Goal: Information Seeking & Learning: Learn about a topic

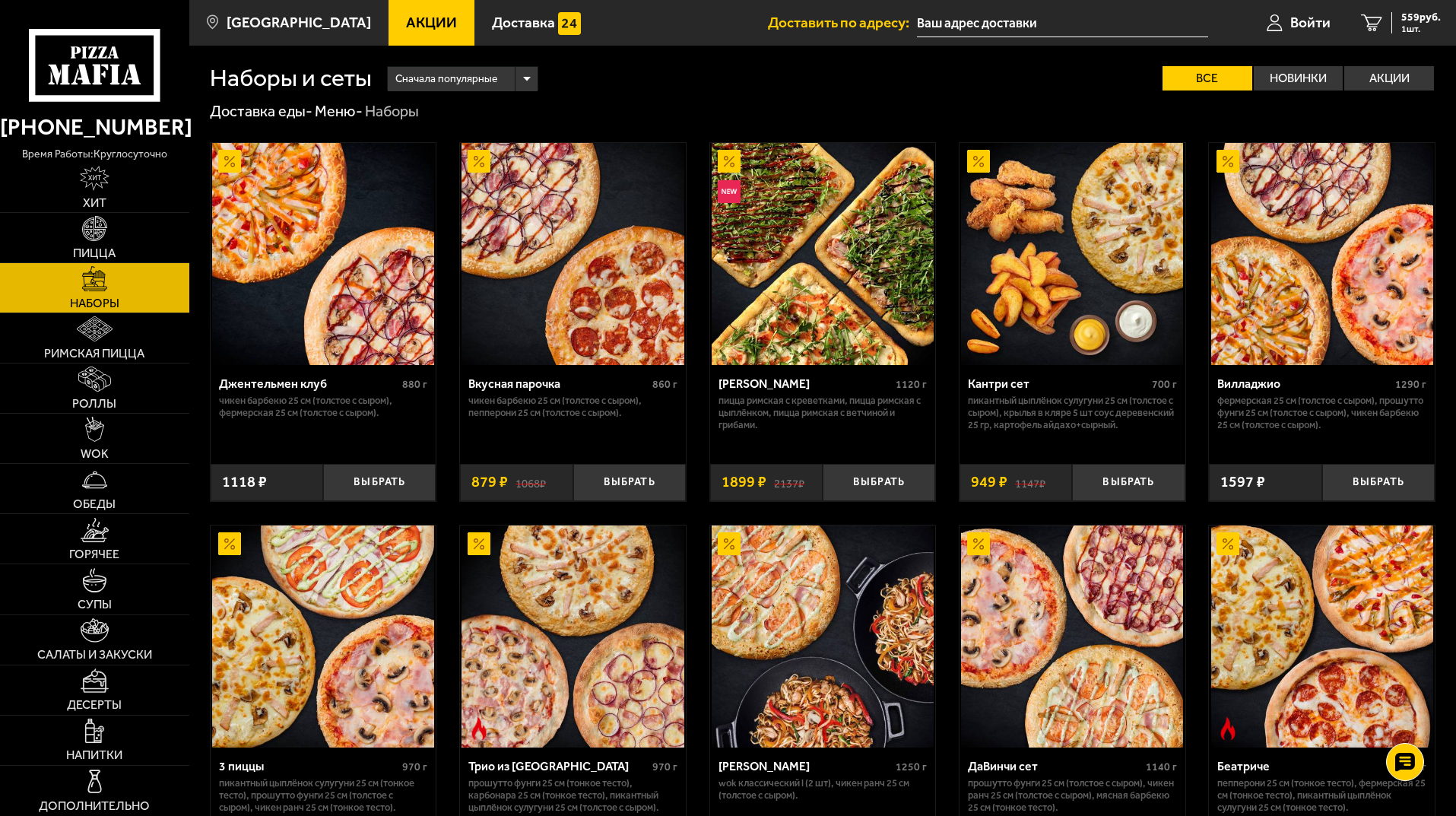
scroll to position [304, 0]
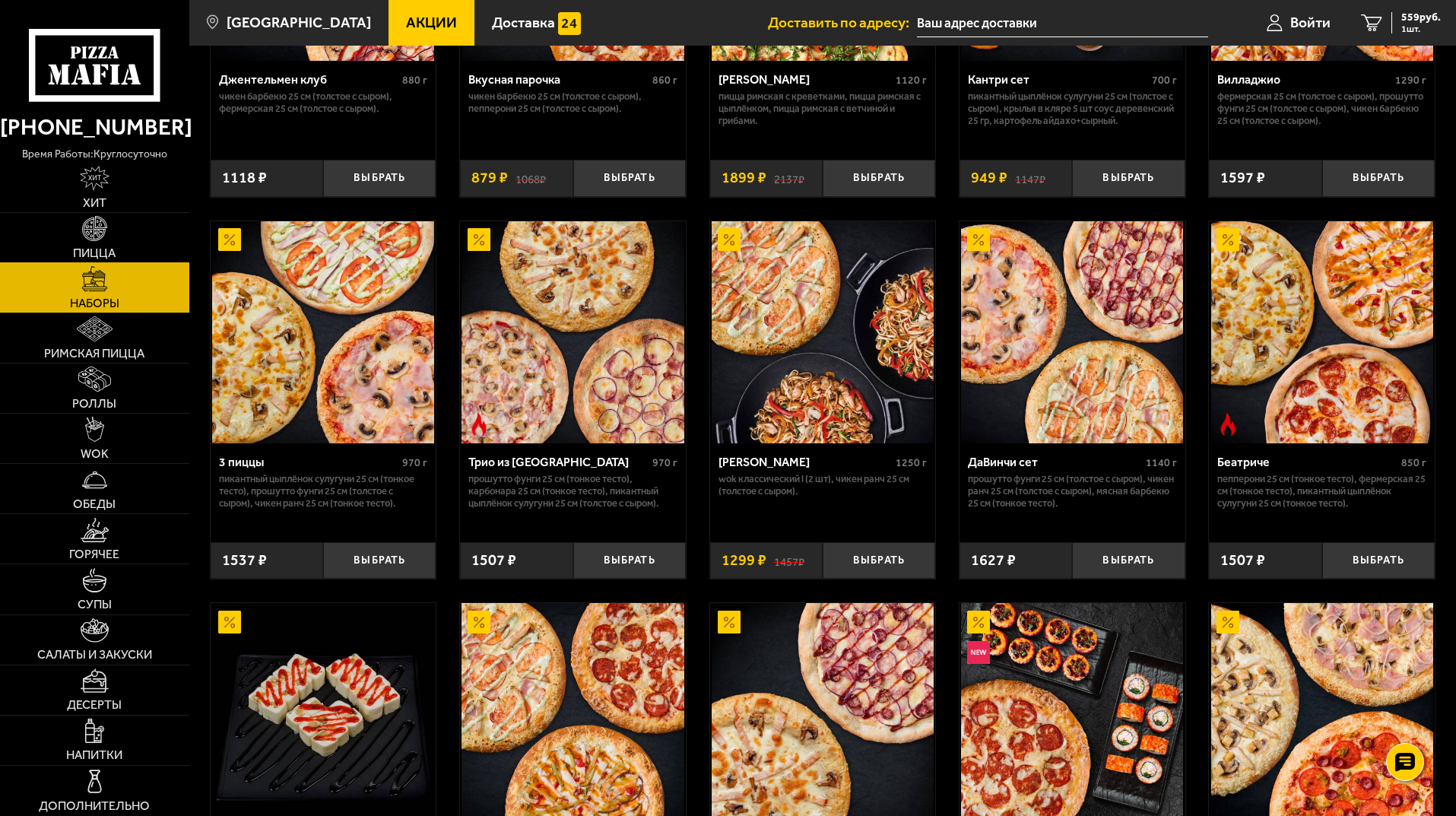
click at [113, 224] on link "Пицца" at bounding box center [94, 238] width 189 height 50
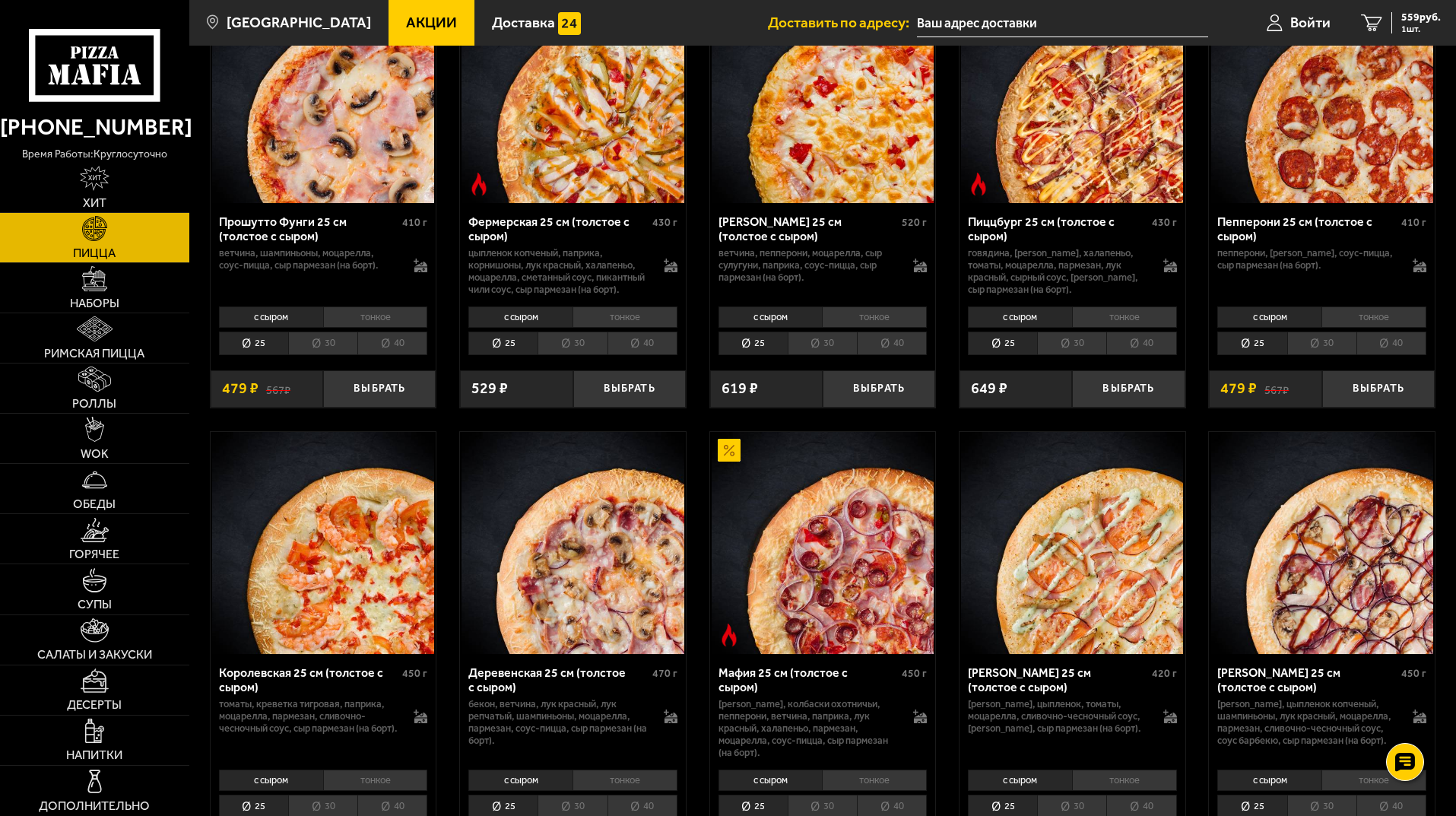
scroll to position [1141, 0]
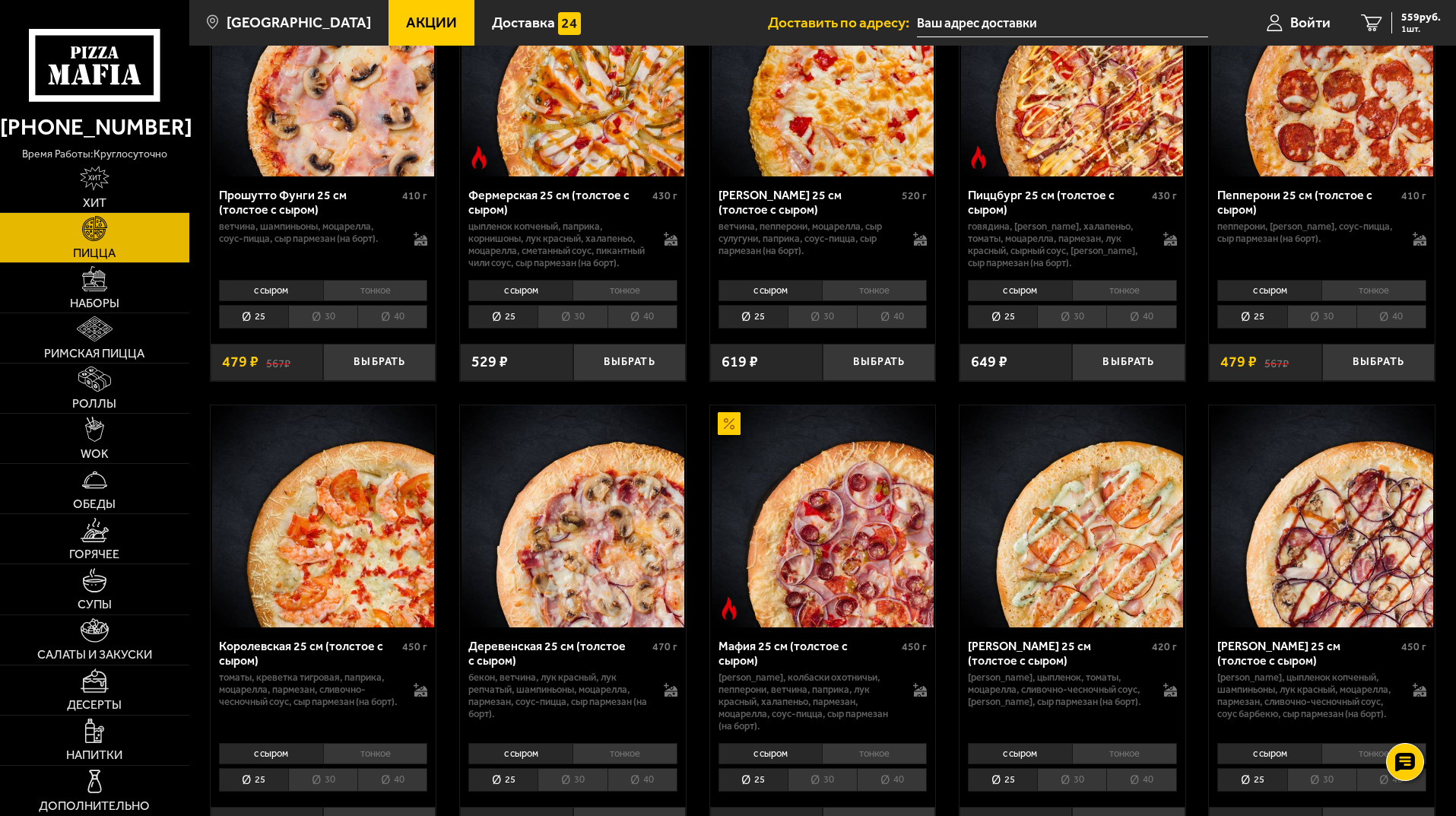
click at [389, 13] on link "Акции" at bounding box center [431, 22] width 86 height 45
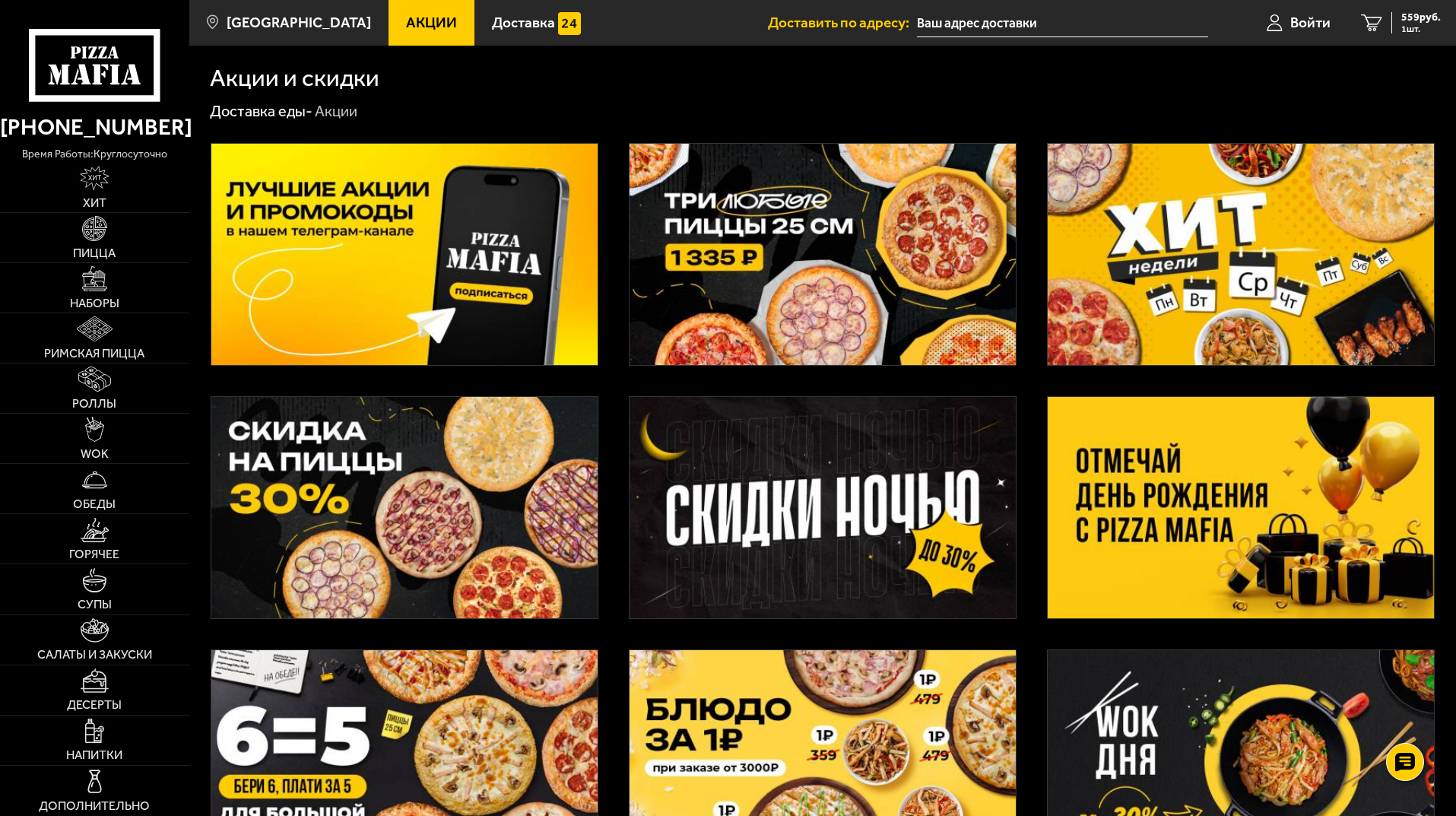
click at [1209, 502] on img at bounding box center [1240, 508] width 386 height 221
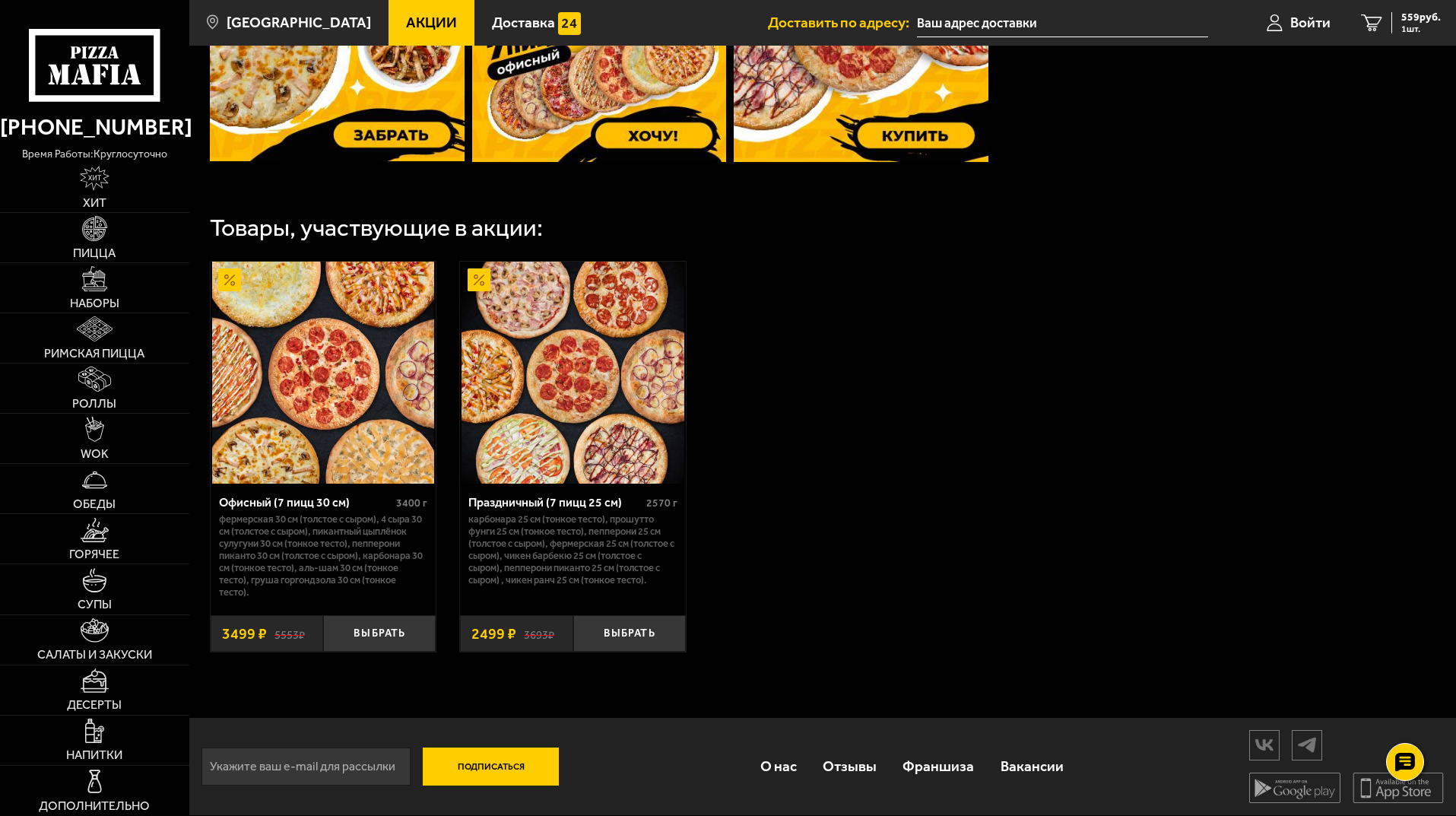
scroll to position [409, 0]
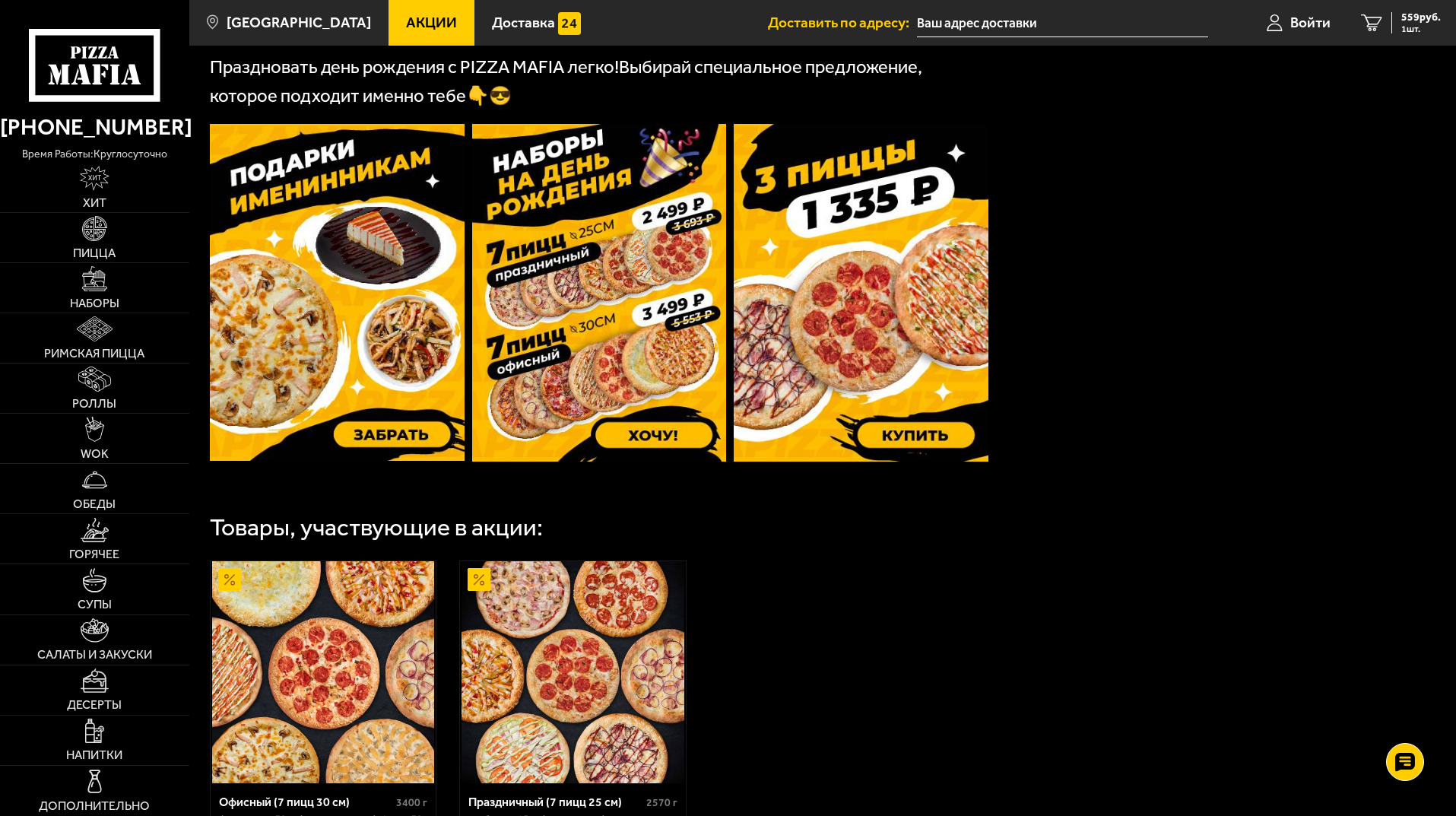
click at [888, 380] on img at bounding box center [860, 293] width 254 height 337
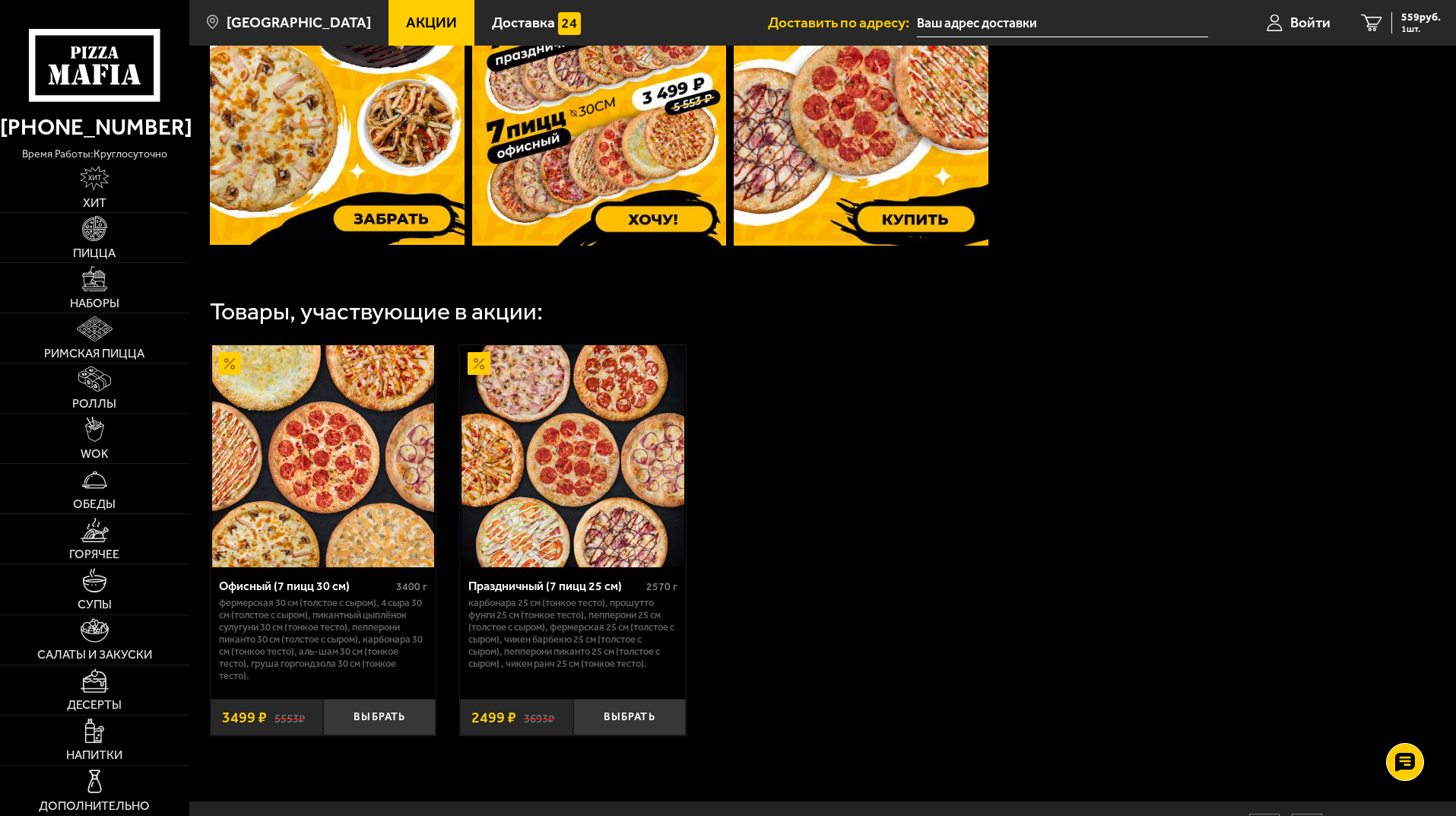
scroll to position [713, 0]
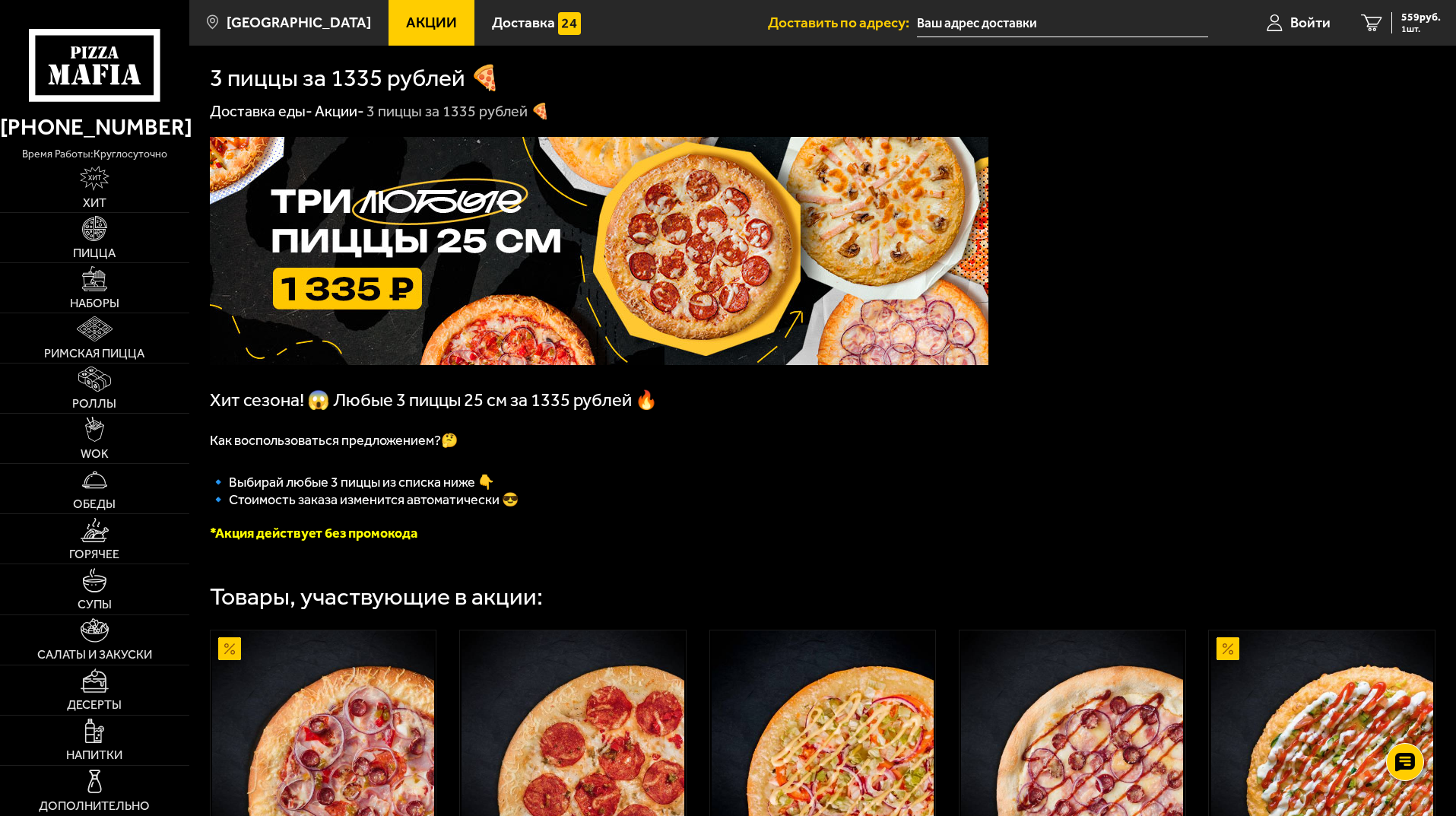
click at [431, 10] on link "Акции" at bounding box center [431, 22] width 86 height 45
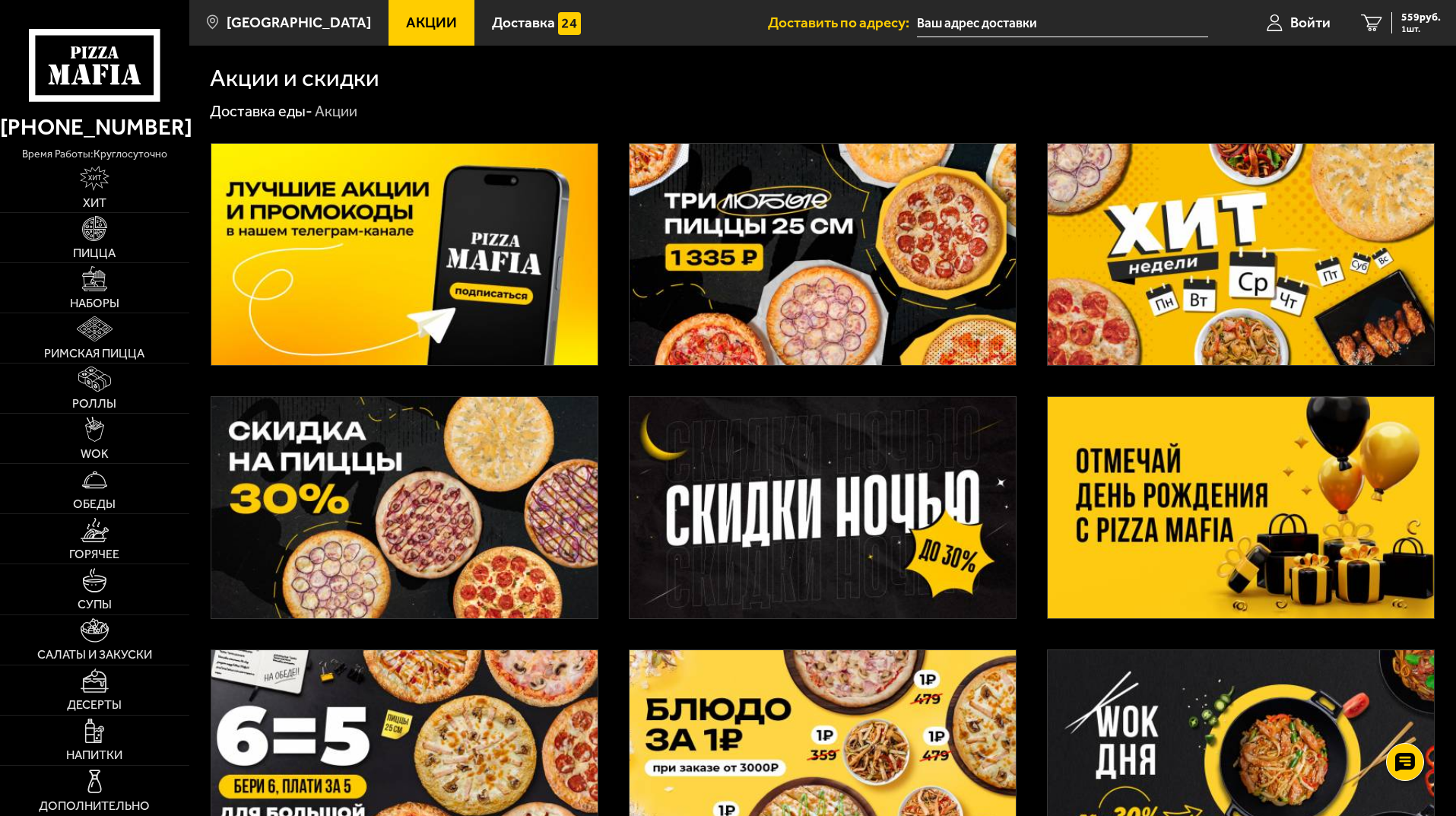
click at [492, 449] on img at bounding box center [404, 508] width 386 height 221
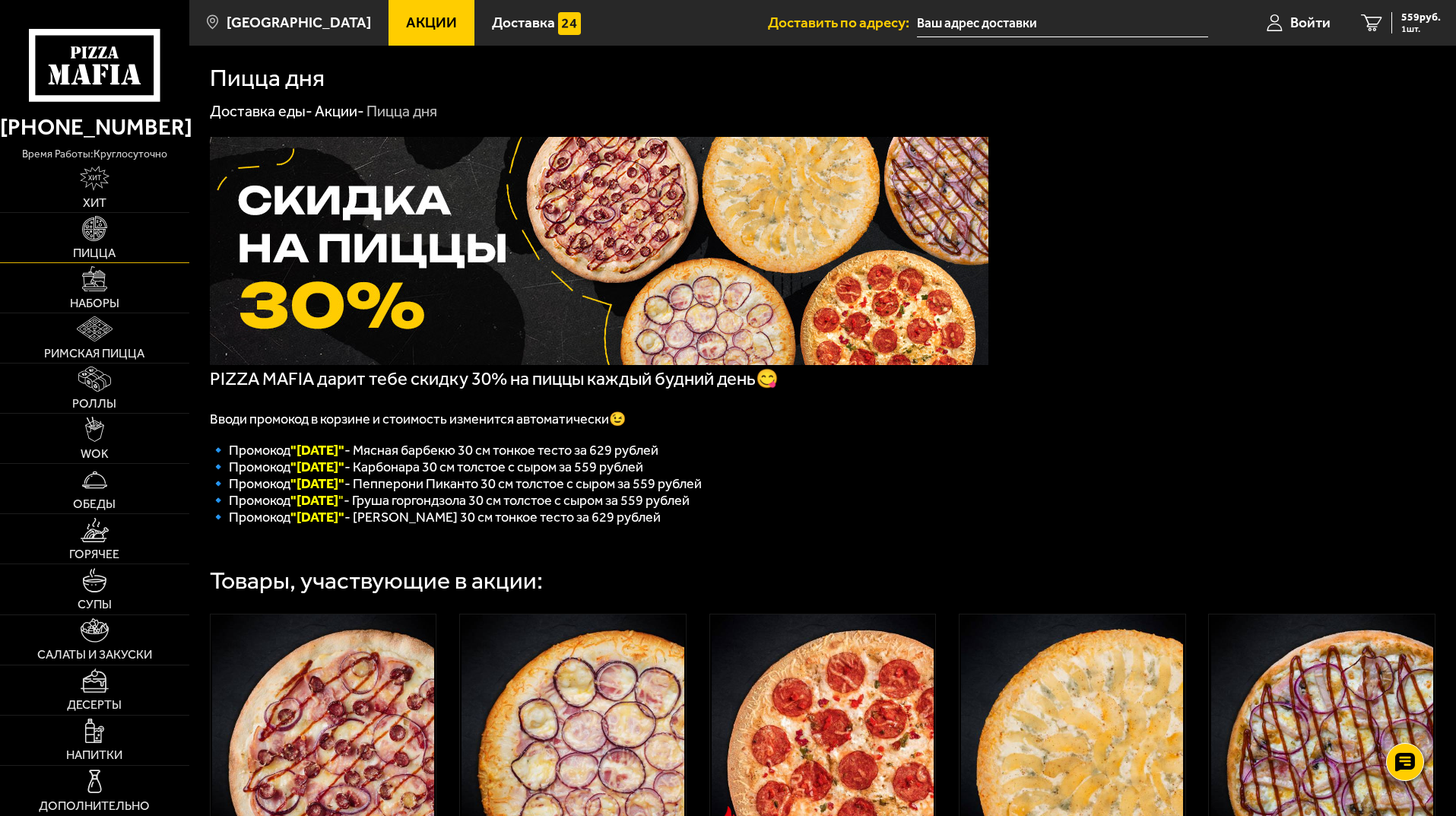
drag, startPoint x: 93, startPoint y: 187, endPoint x: 98, endPoint y: 228, distance: 41.3
click at [93, 186] on img at bounding box center [94, 178] width 30 height 25
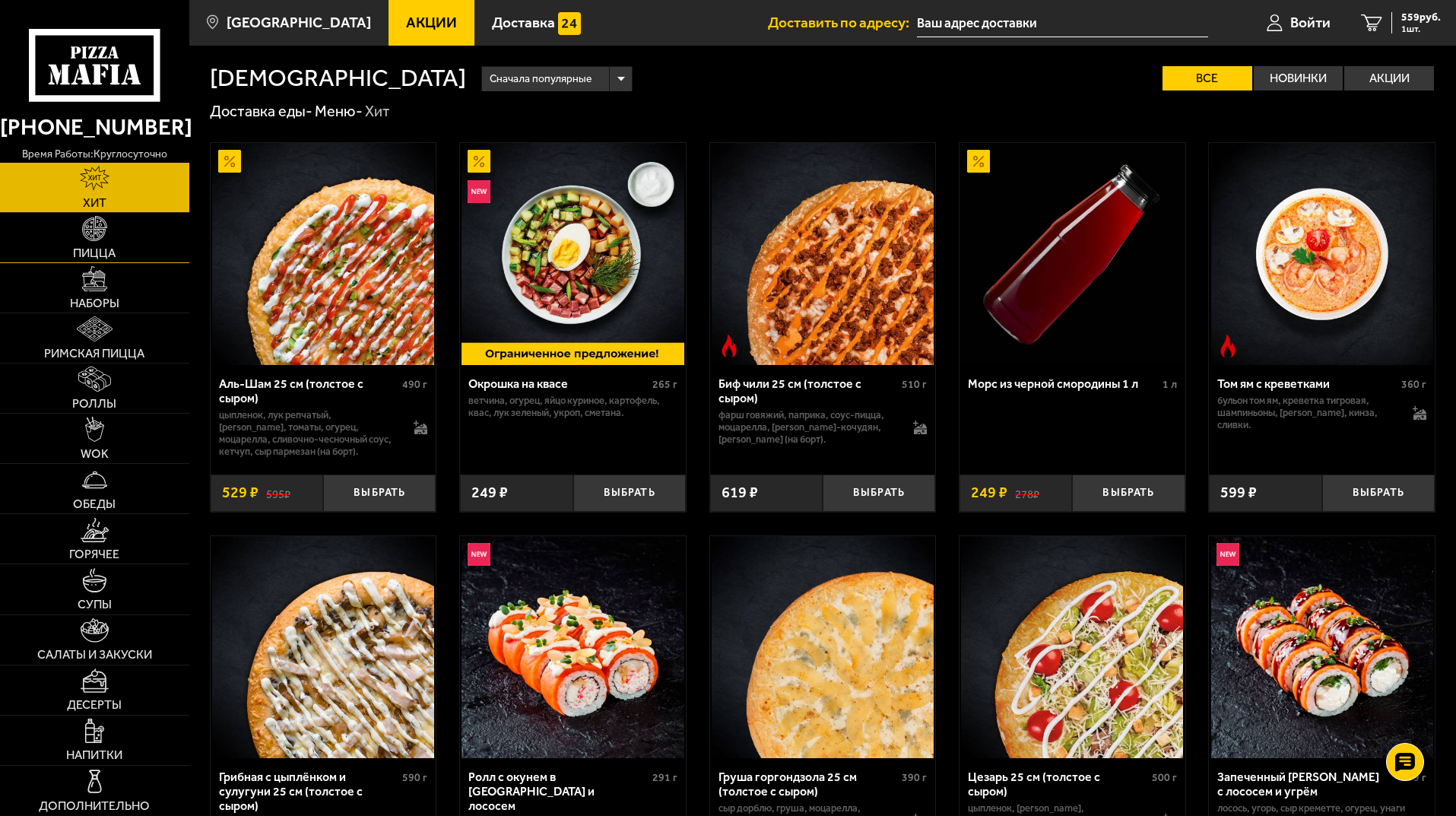
click at [105, 242] on link "Пицца" at bounding box center [94, 238] width 189 height 50
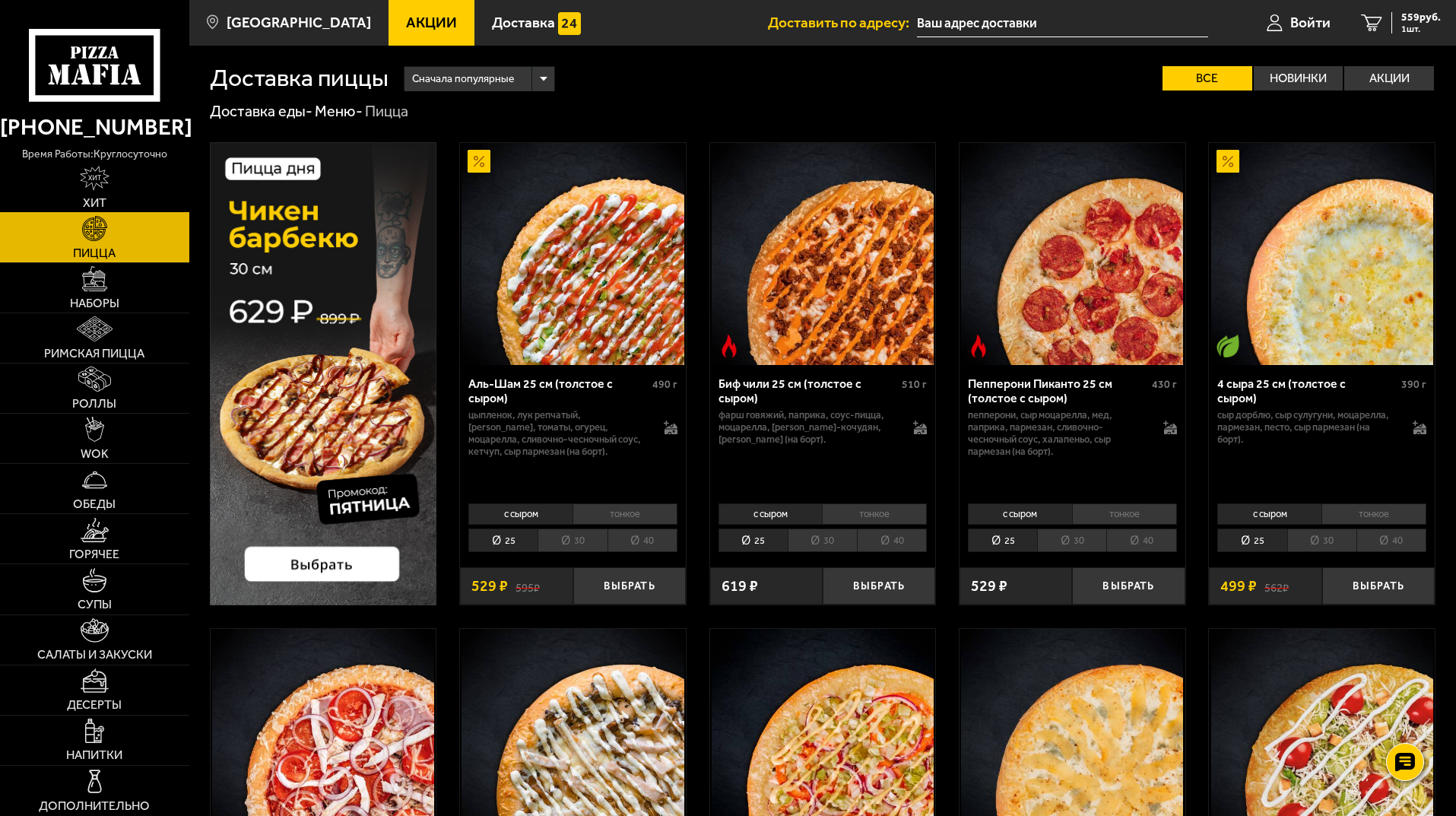
click at [103, 170] on img at bounding box center [94, 178] width 30 height 25
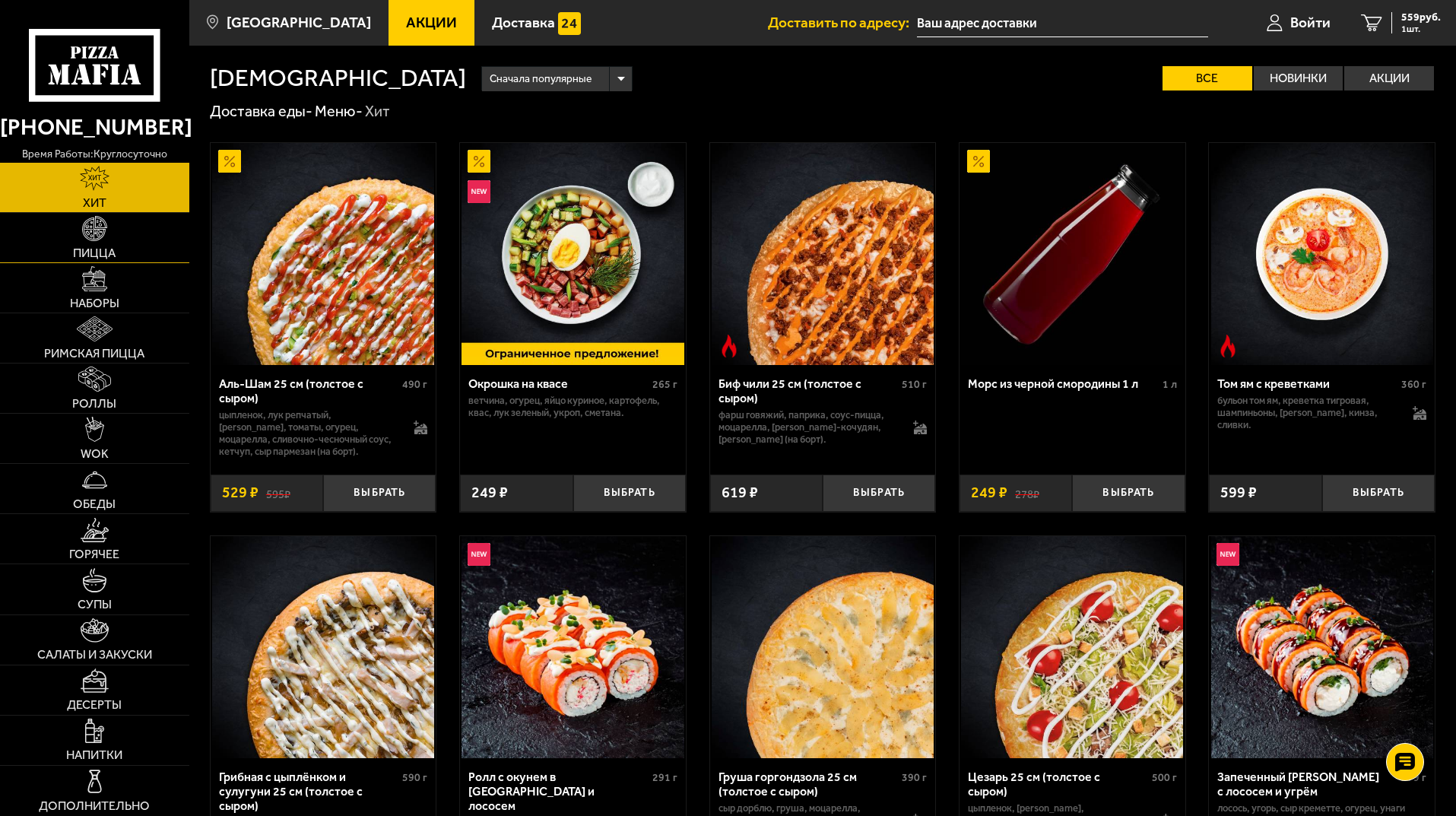
click at [136, 239] on link "Пицца" at bounding box center [94, 238] width 189 height 50
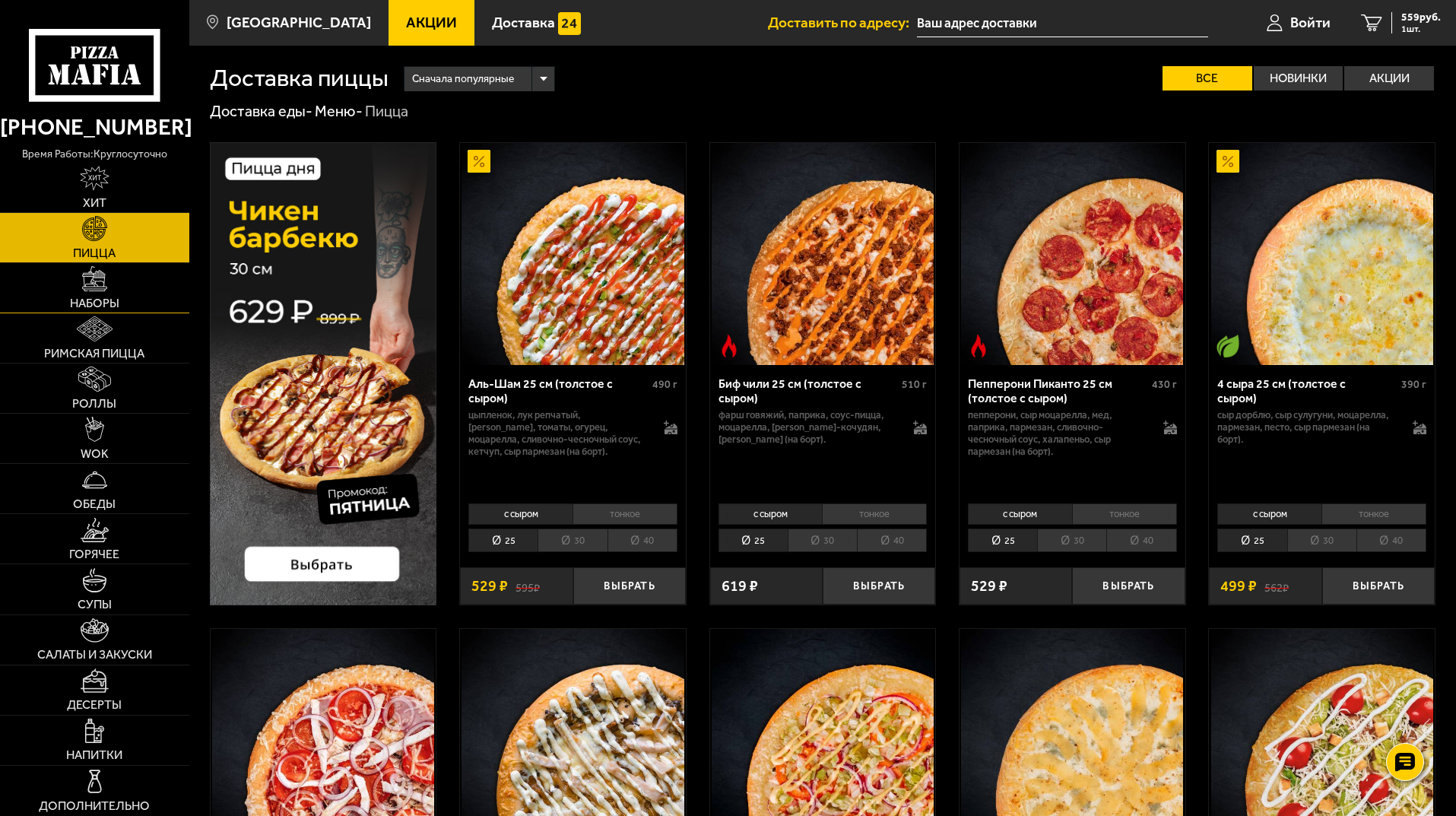
click at [127, 282] on link "Наборы" at bounding box center [94, 288] width 189 height 50
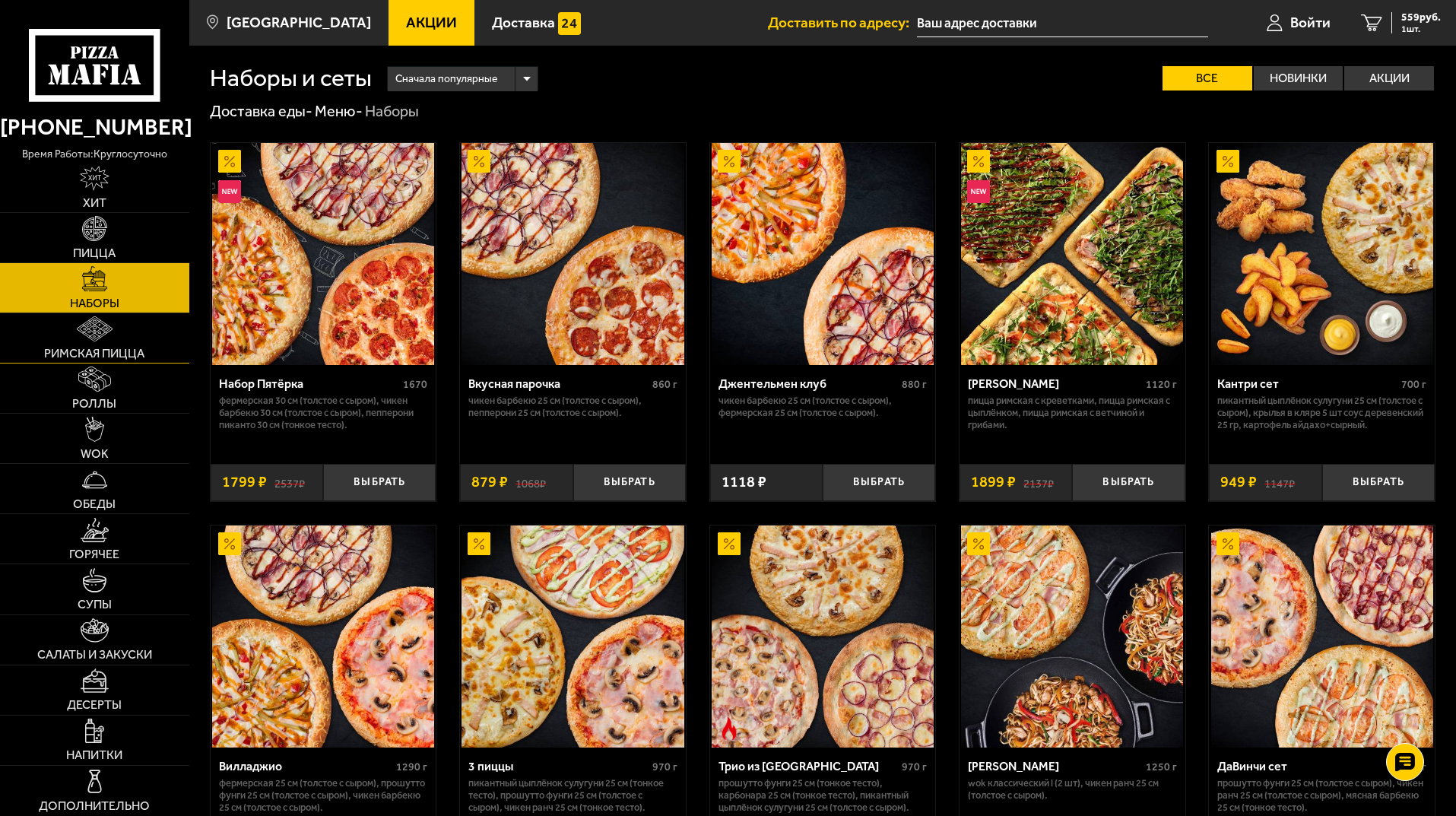
click at [127, 333] on link "Римская пицца" at bounding box center [94, 338] width 189 height 50
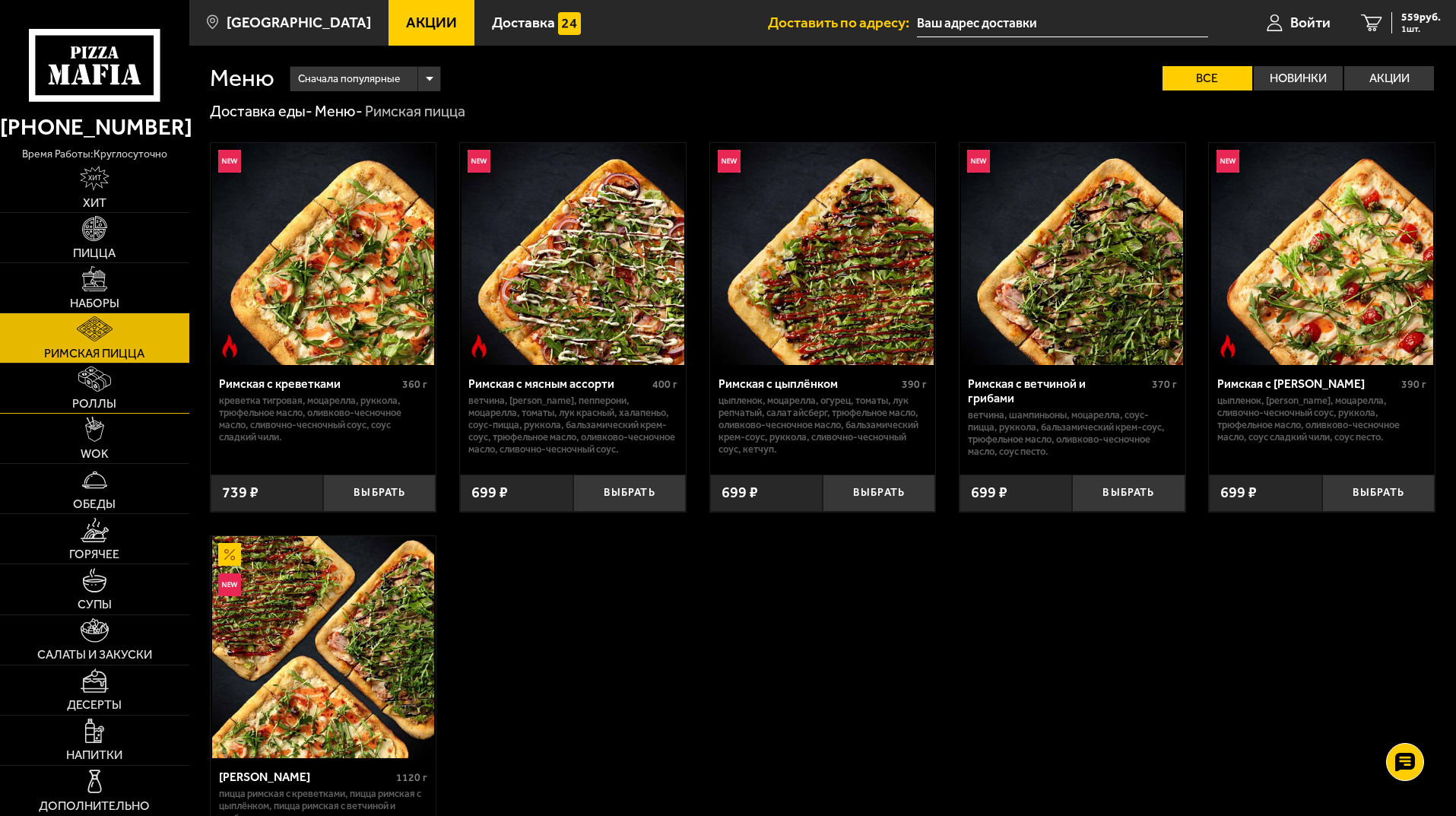
click at [109, 397] on span "Роллы" at bounding box center [94, 403] width 45 height 12
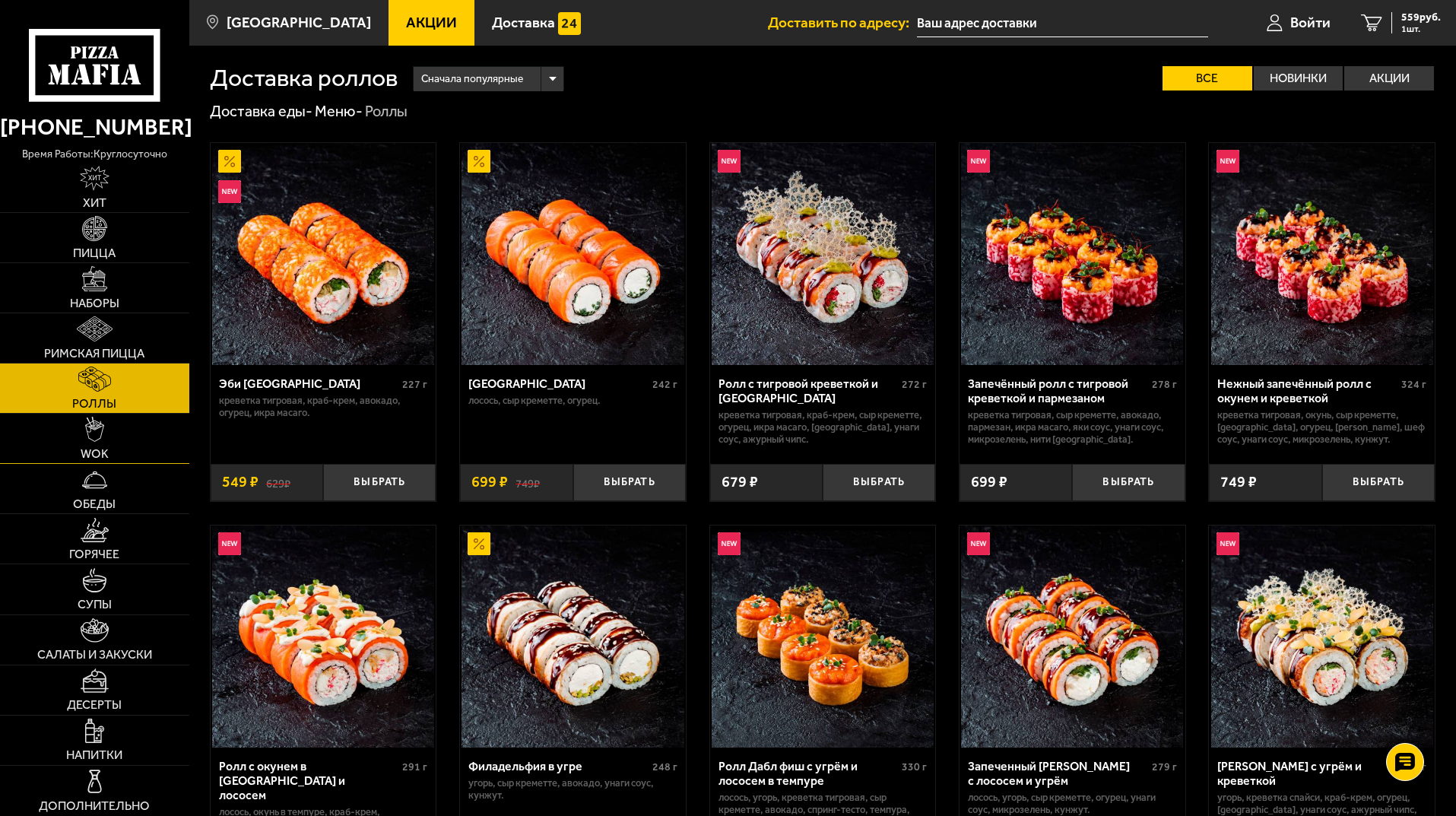
click at [112, 443] on link "WOK" at bounding box center [94, 438] width 189 height 50
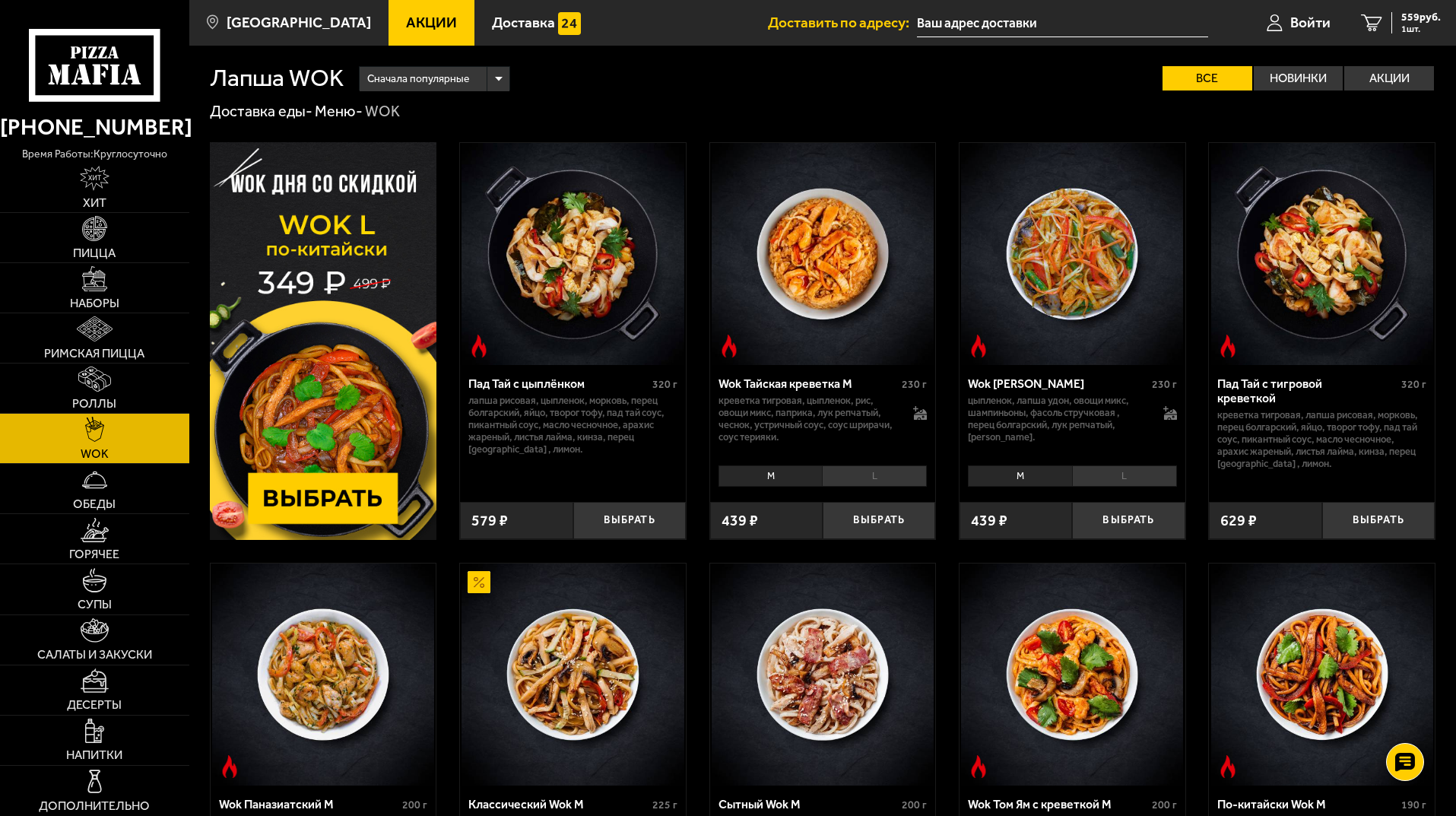
click at [354, 306] on img at bounding box center [324, 341] width 228 height 397
click at [117, 241] on link "Пицца" at bounding box center [94, 238] width 189 height 50
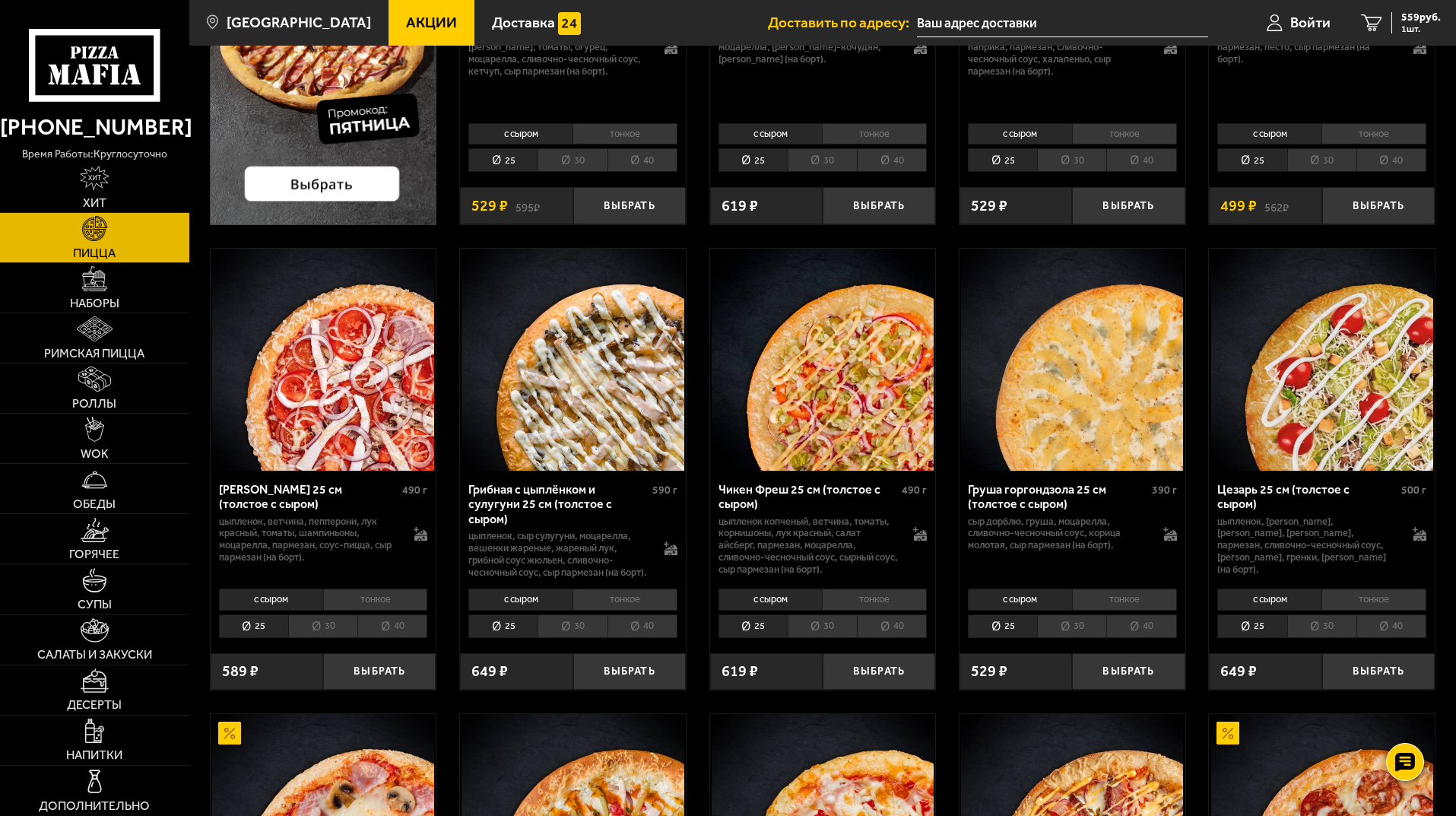
scroll to position [760, 0]
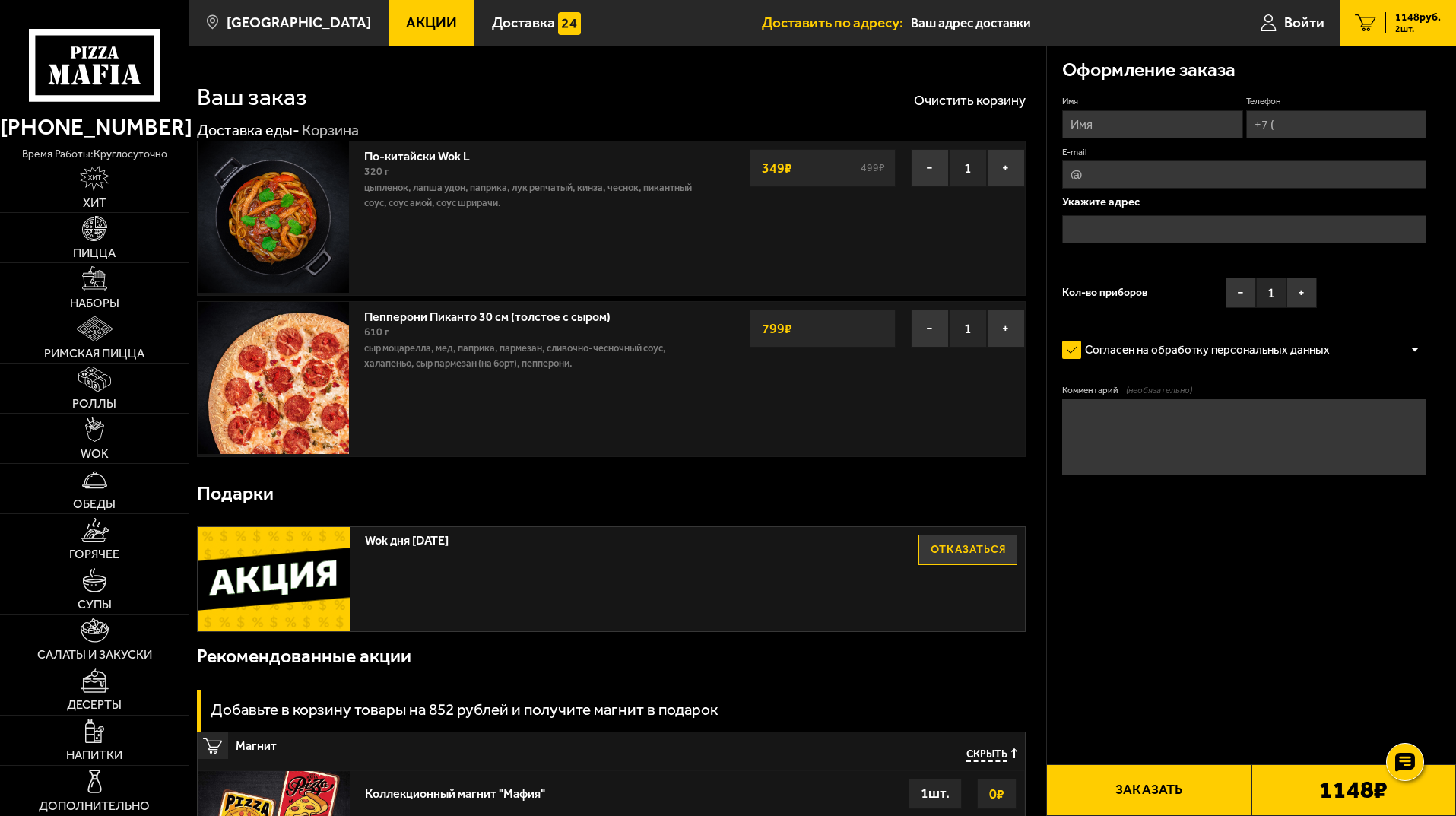
click at [110, 302] on span "Наборы" at bounding box center [95, 303] width 50 height 12
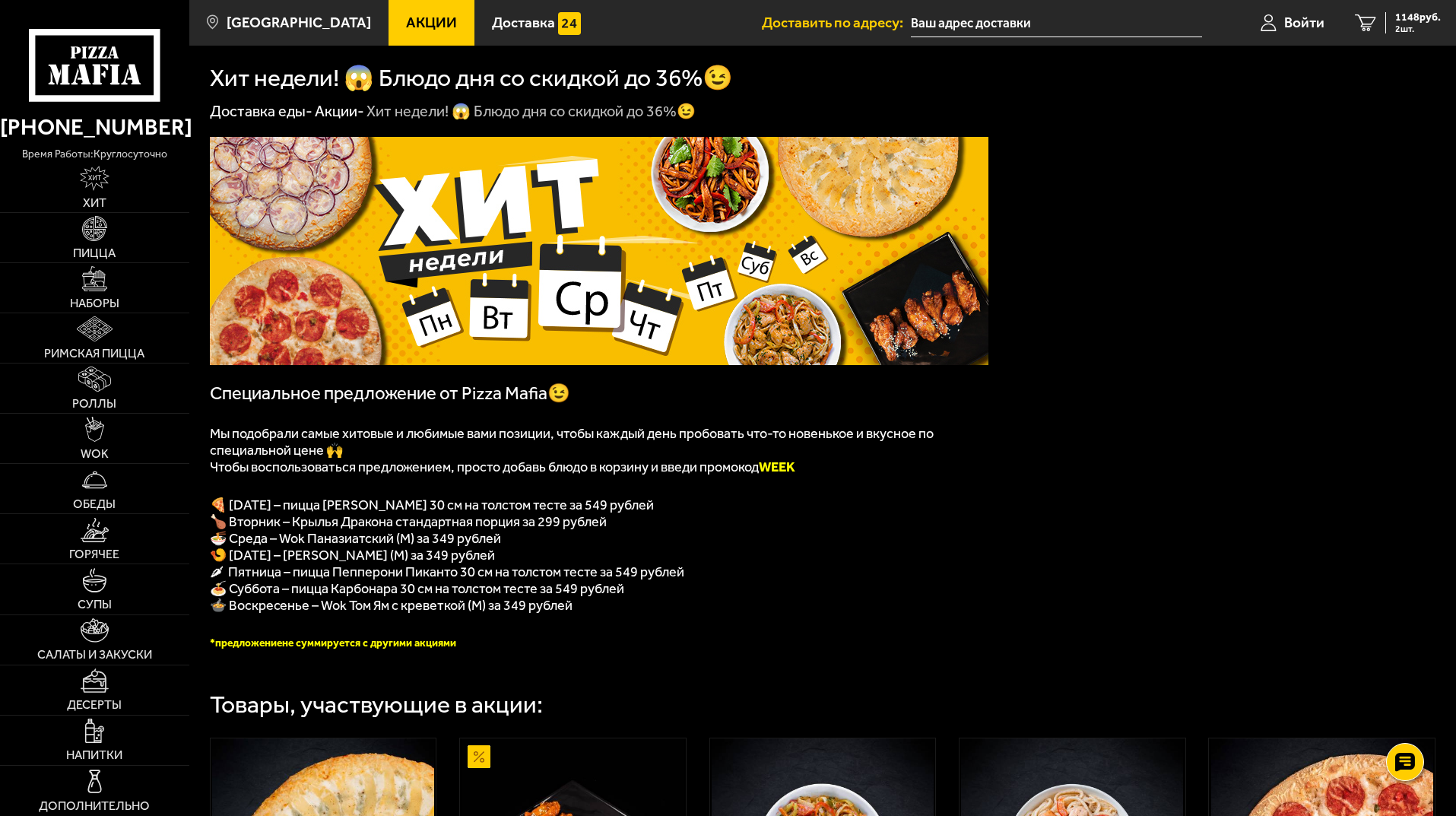
click at [113, 96] on use at bounding box center [94, 65] width 131 height 72
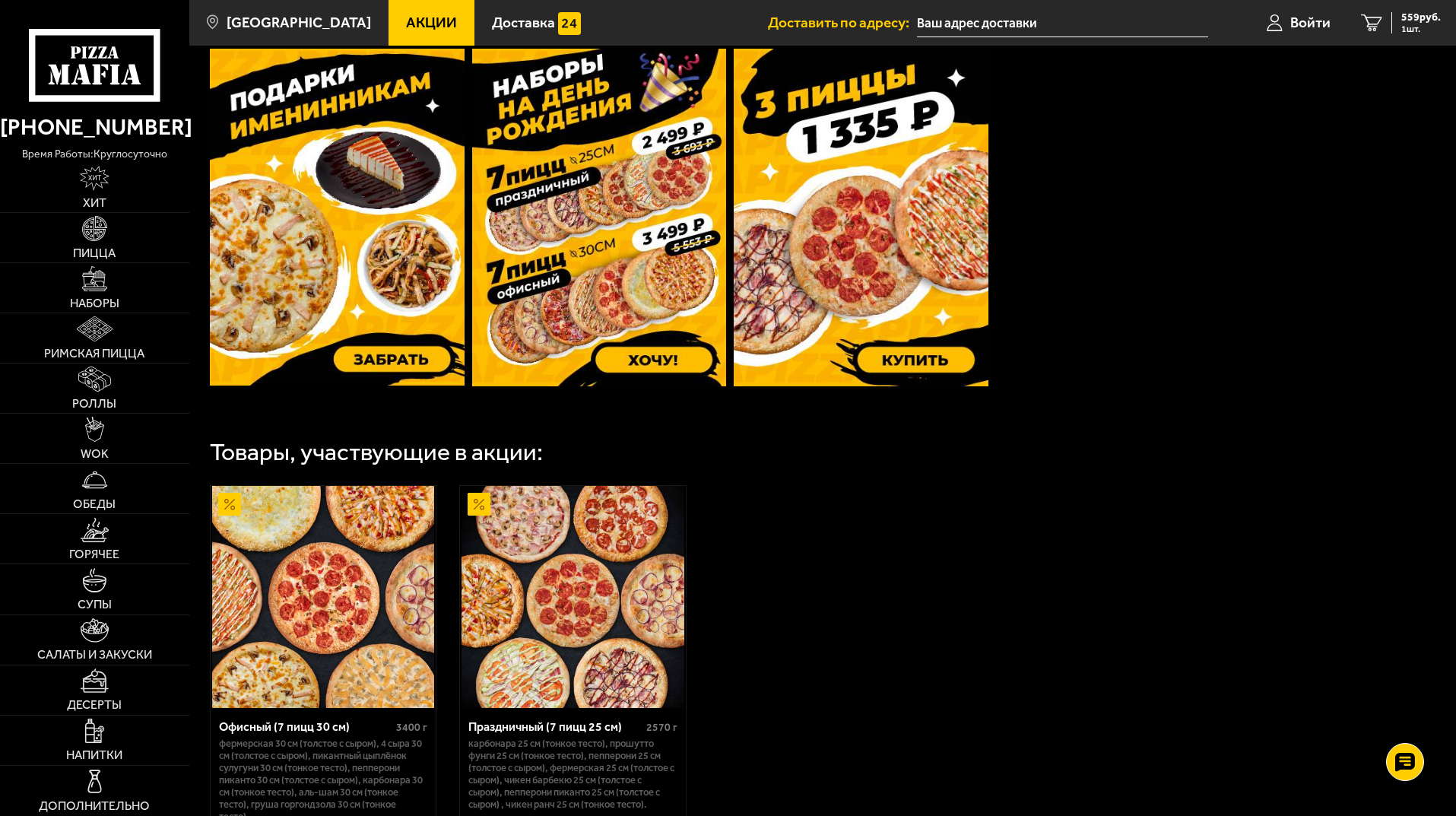
scroll to position [181, 0]
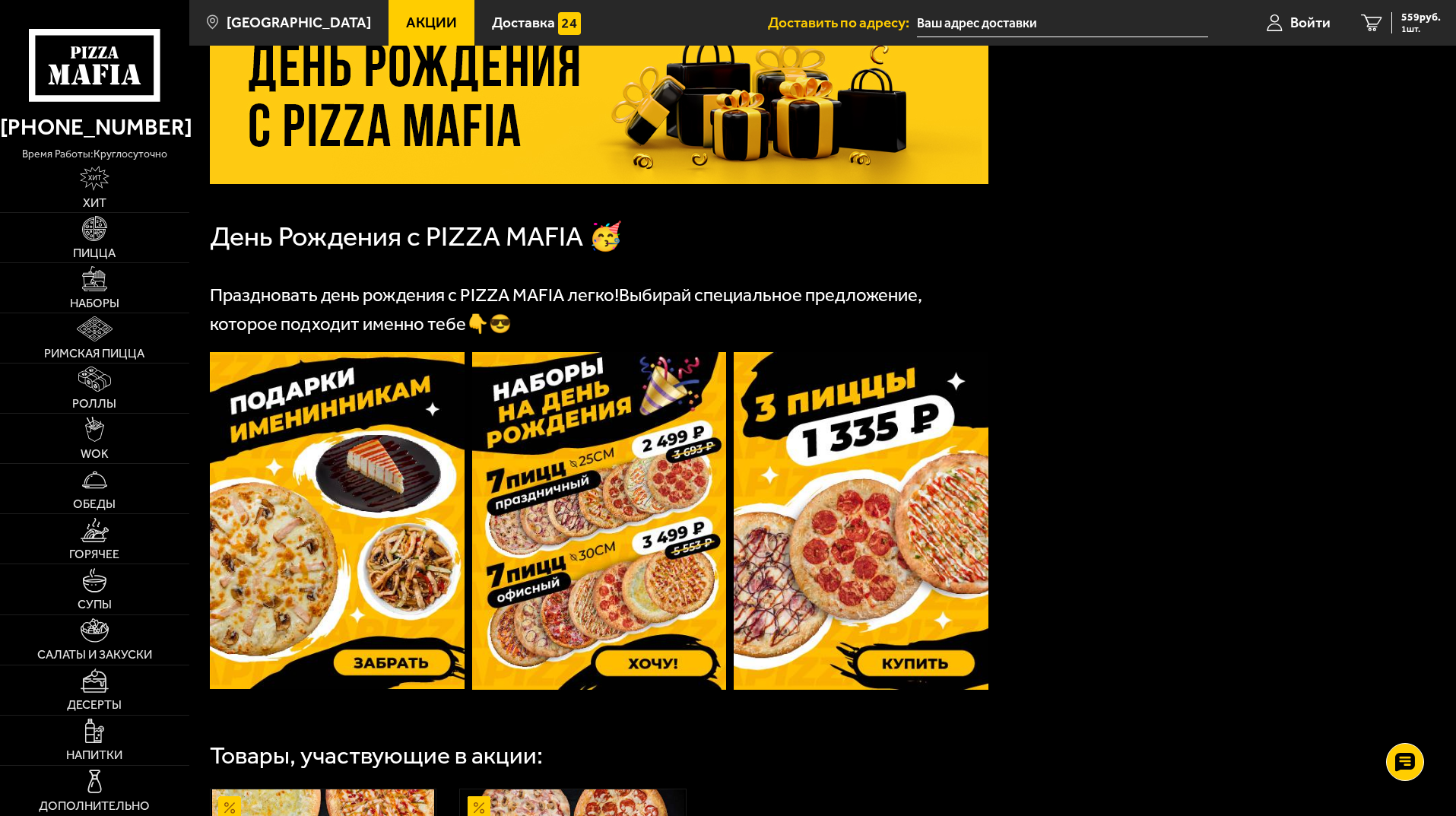
click at [423, 22] on span "Акции" at bounding box center [431, 22] width 51 height 15
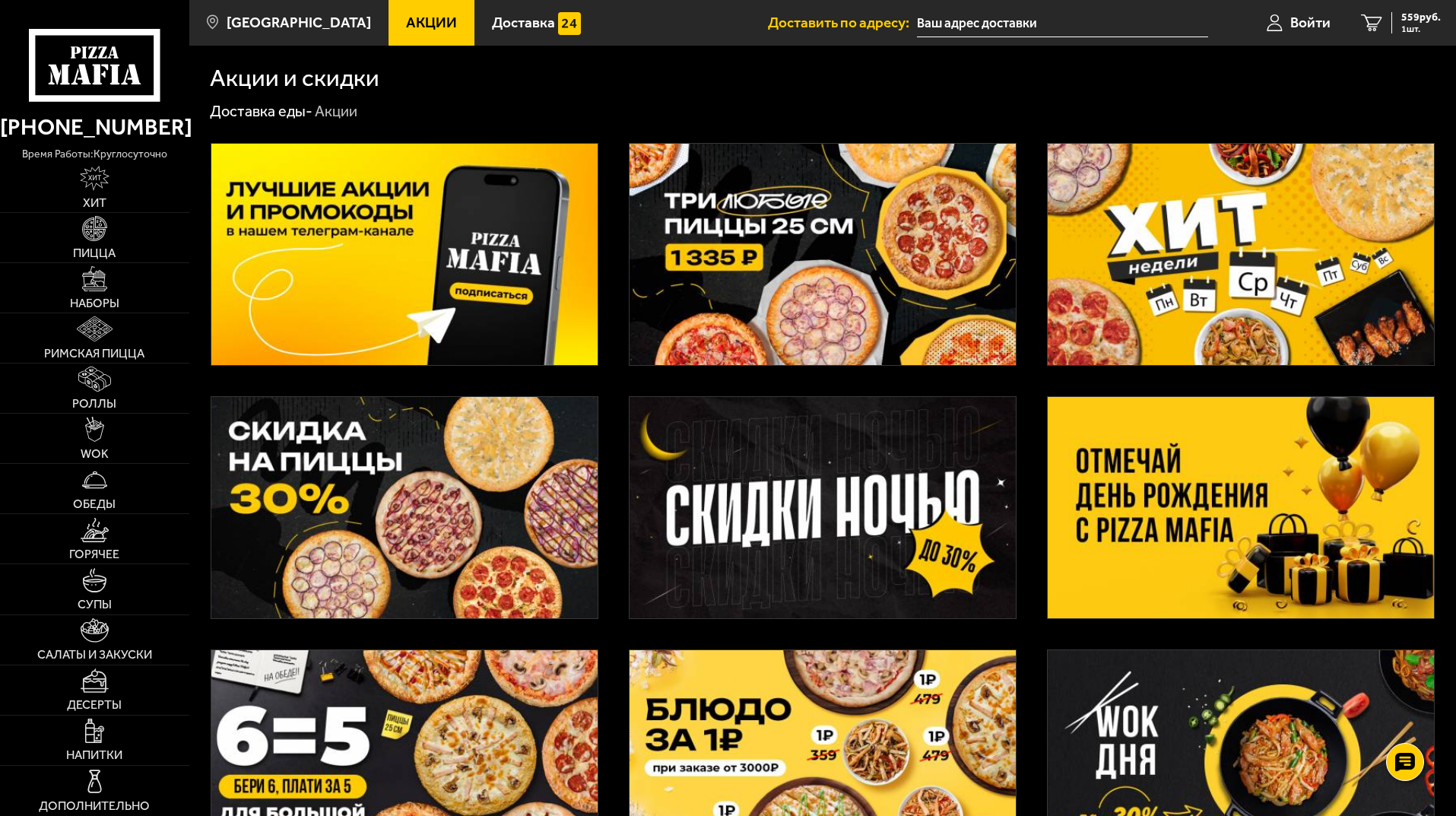
click at [1196, 246] on img at bounding box center [1240, 254] width 386 height 221
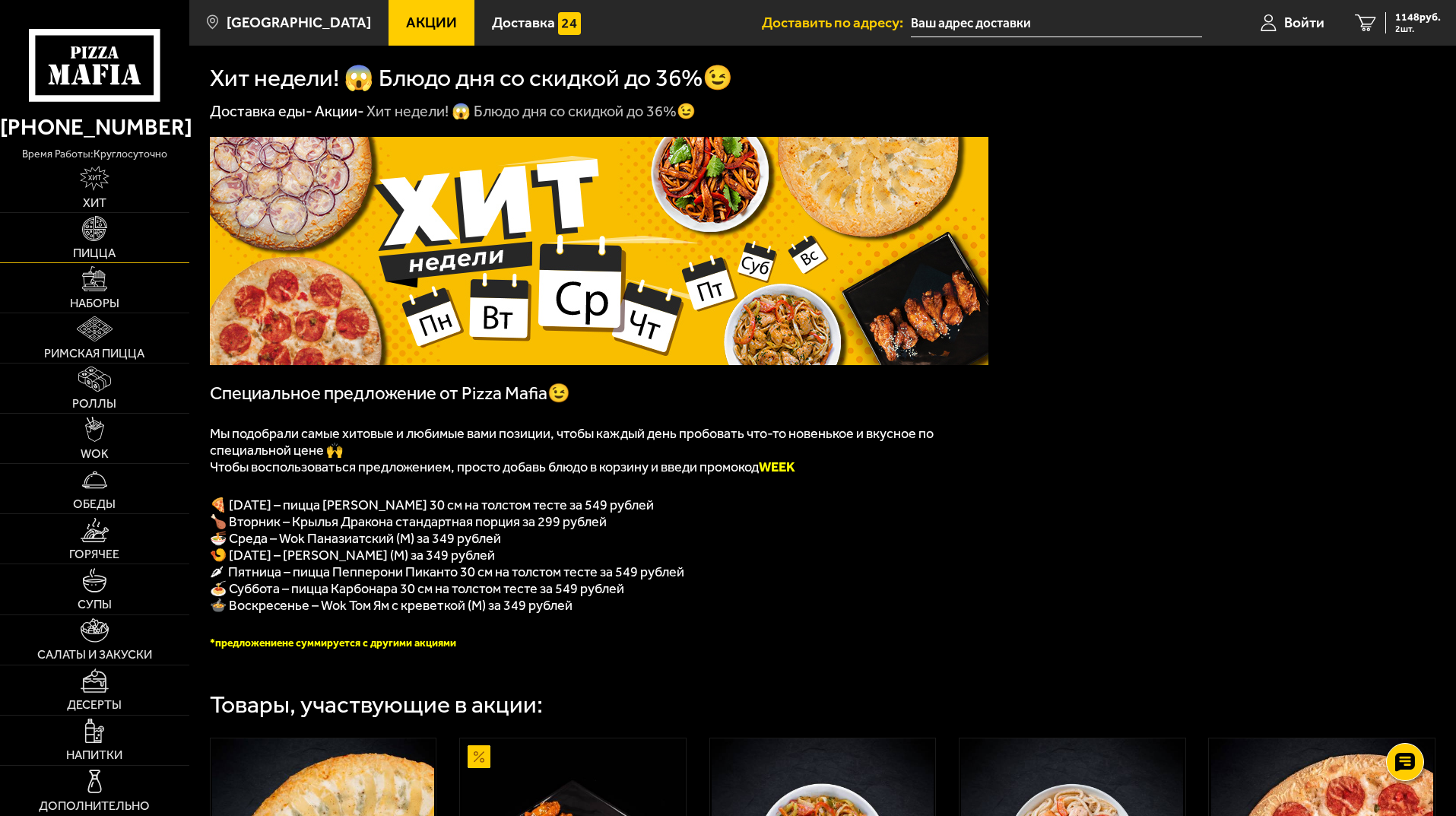
click at [125, 243] on link "Пицца" at bounding box center [94, 238] width 189 height 50
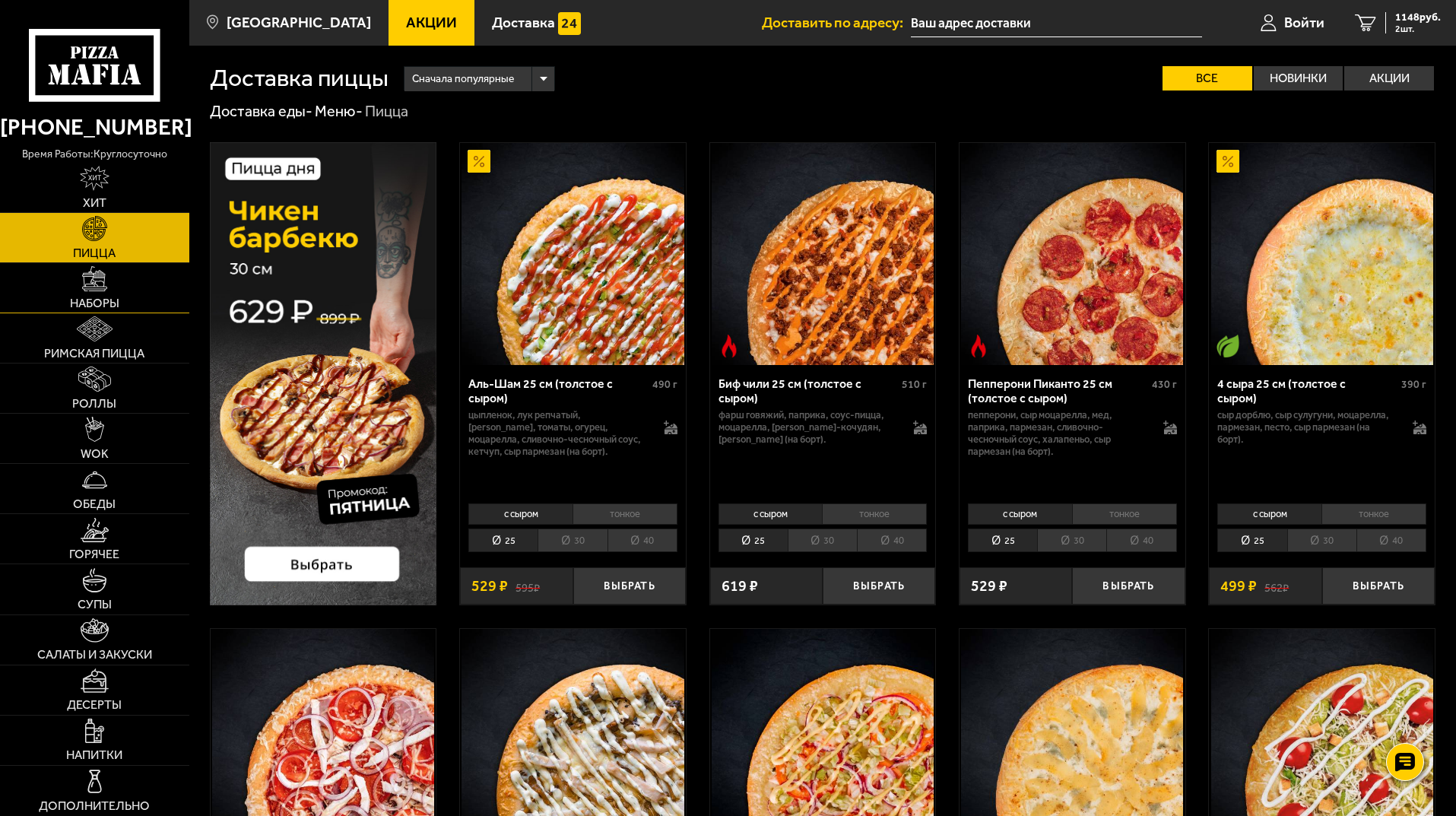
click at [138, 311] on link "Наборы" at bounding box center [94, 288] width 189 height 50
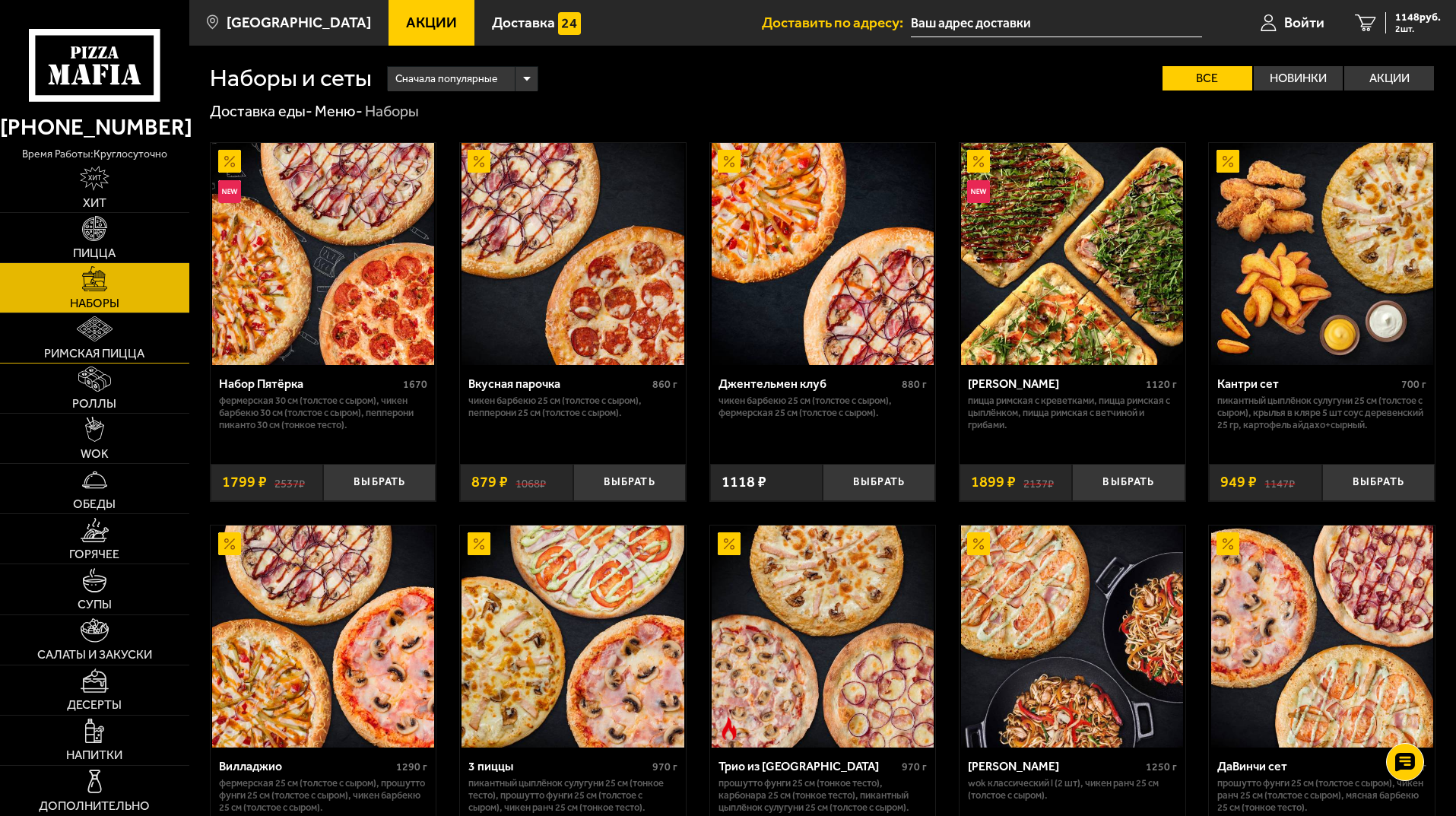
click at [105, 335] on img at bounding box center [95, 328] width 36 height 25
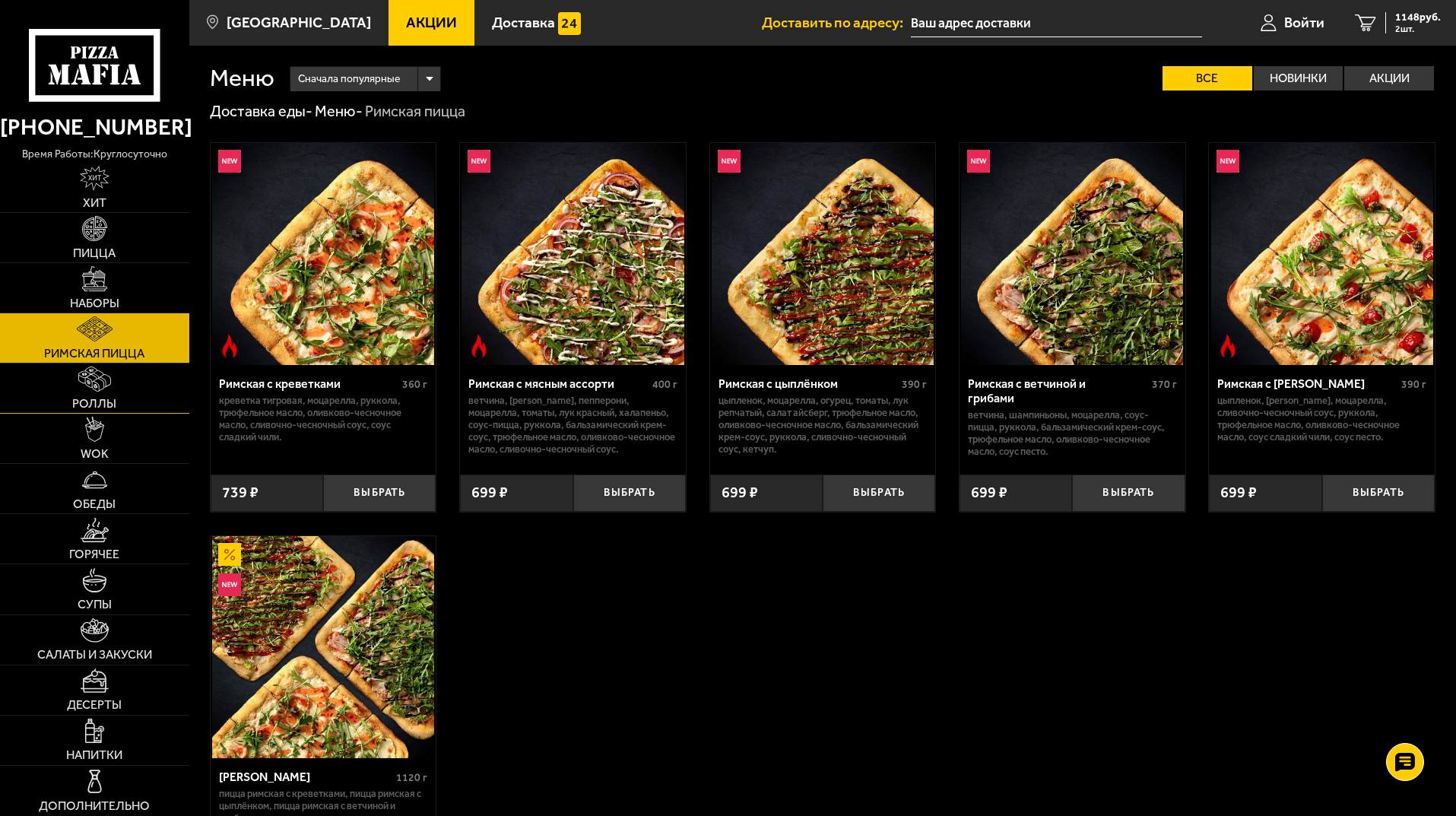
click at [118, 403] on link "Роллы" at bounding box center [94, 388] width 189 height 50
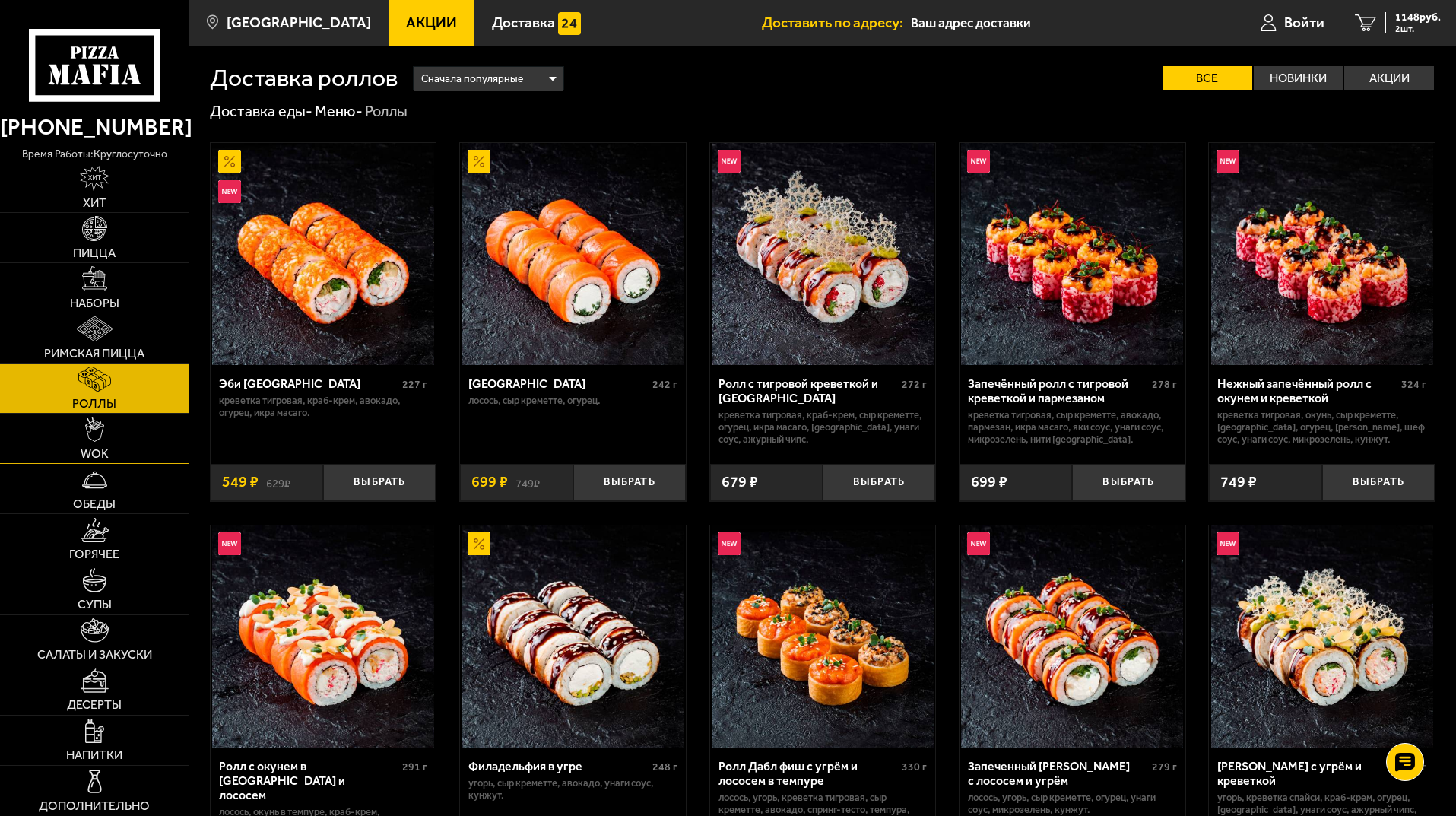
click at [116, 445] on link "WOK" at bounding box center [94, 438] width 189 height 50
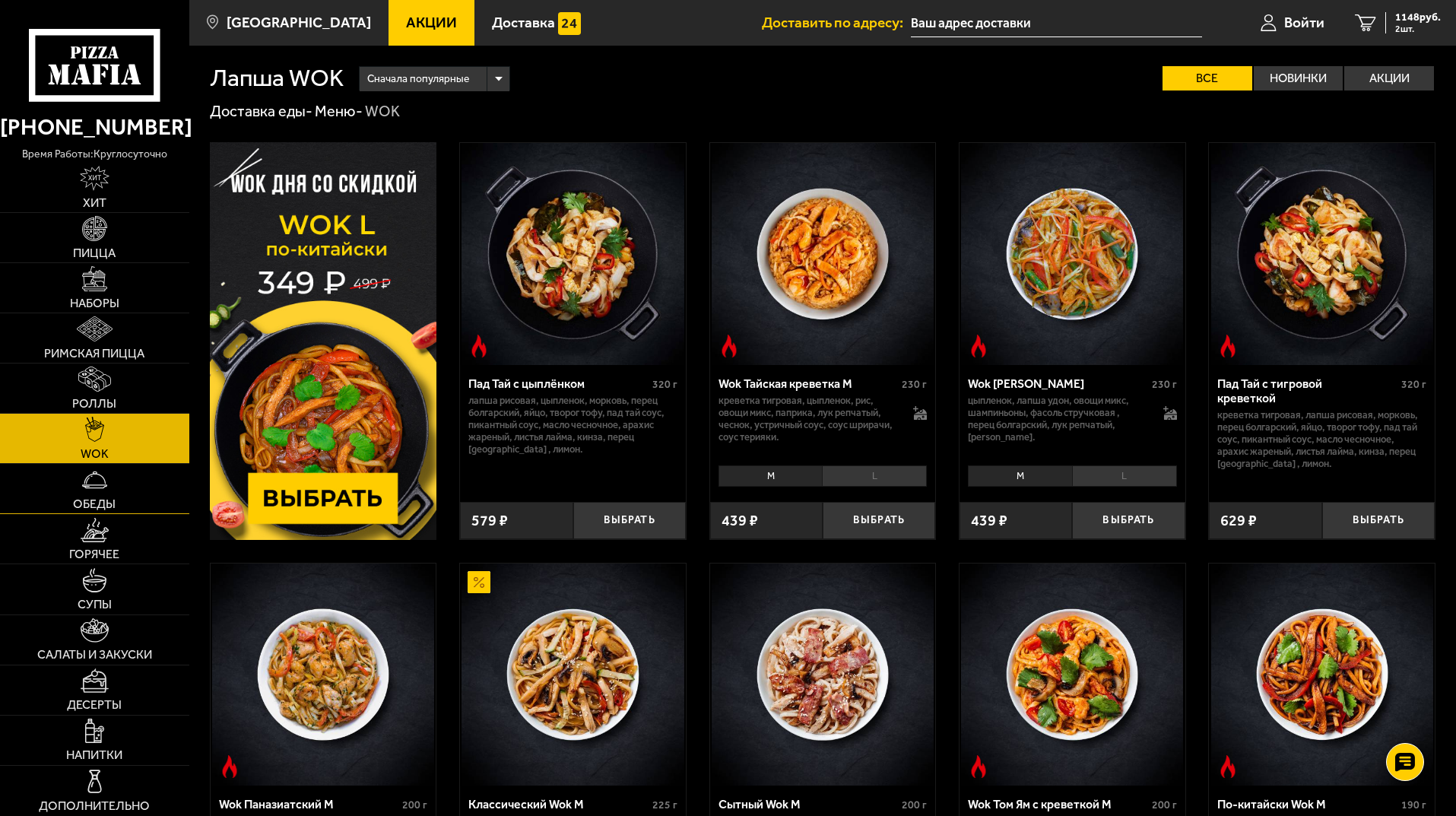
click at [119, 497] on link "Обеды" at bounding box center [94, 489] width 189 height 50
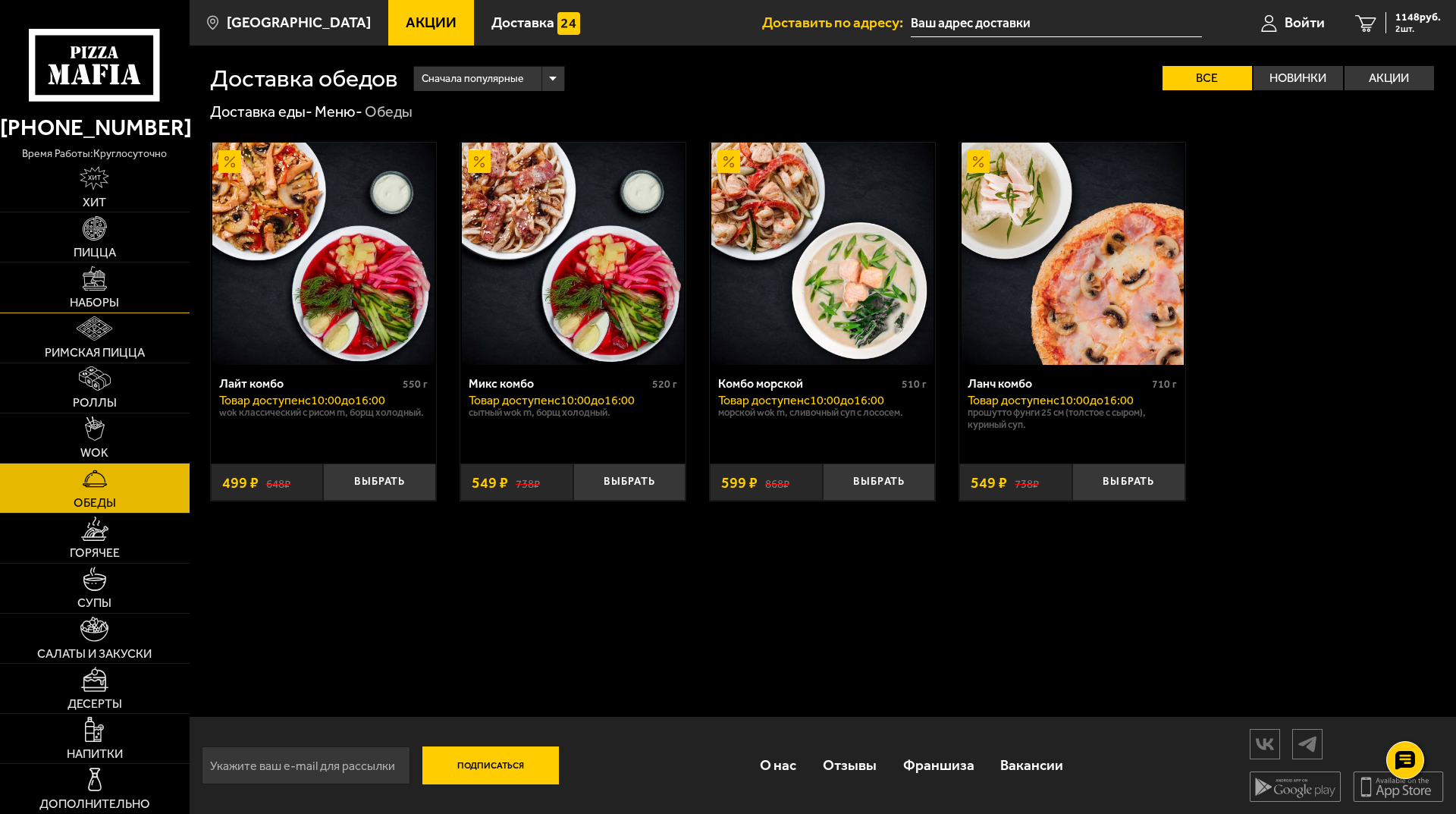
click at [112, 284] on link "Наборы" at bounding box center [95, 287] width 190 height 50
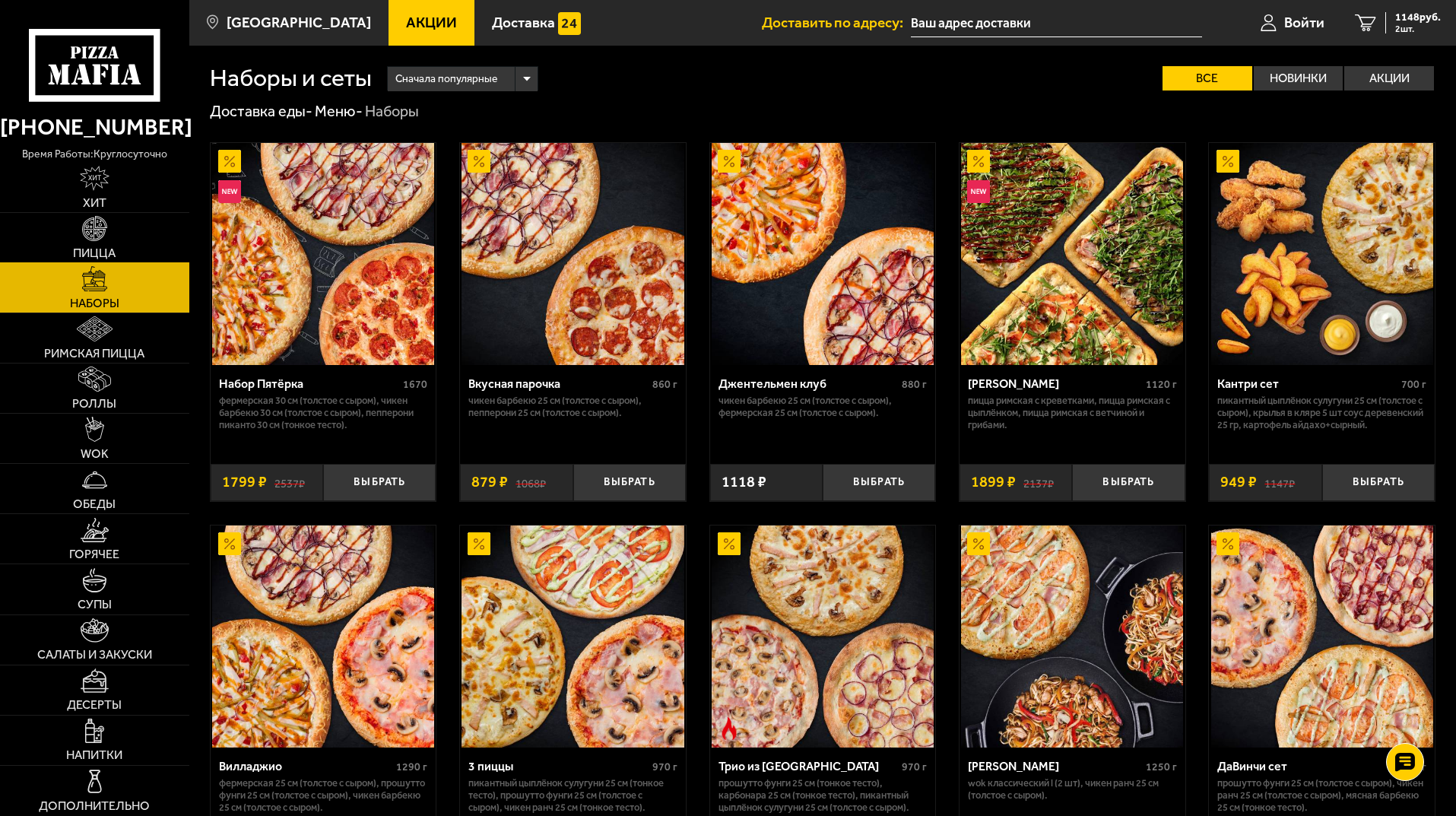
click at [178, 236] on link "Пицца" at bounding box center [94, 238] width 189 height 50
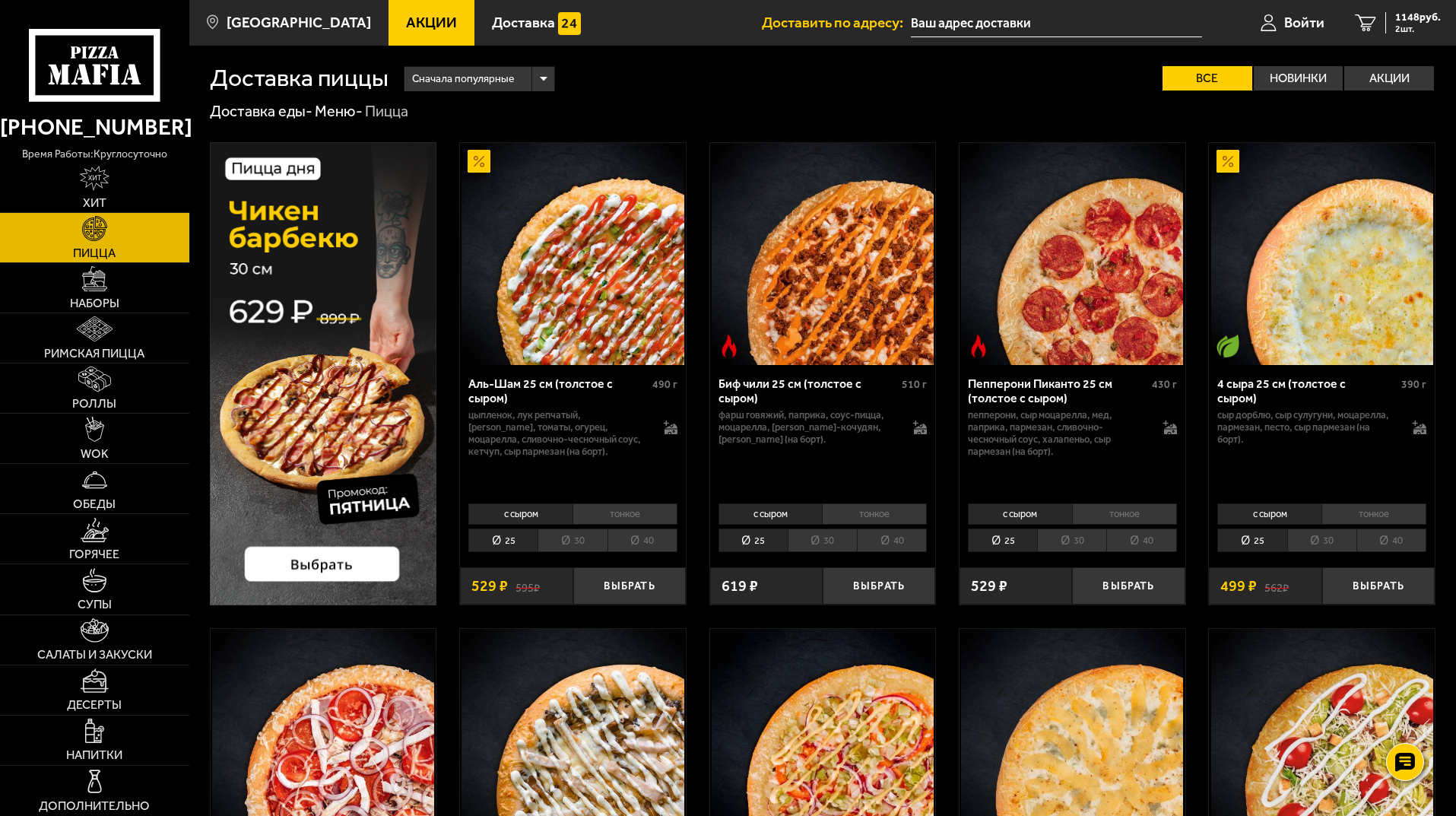
click at [436, 24] on link "Акции" at bounding box center [431, 22] width 86 height 45
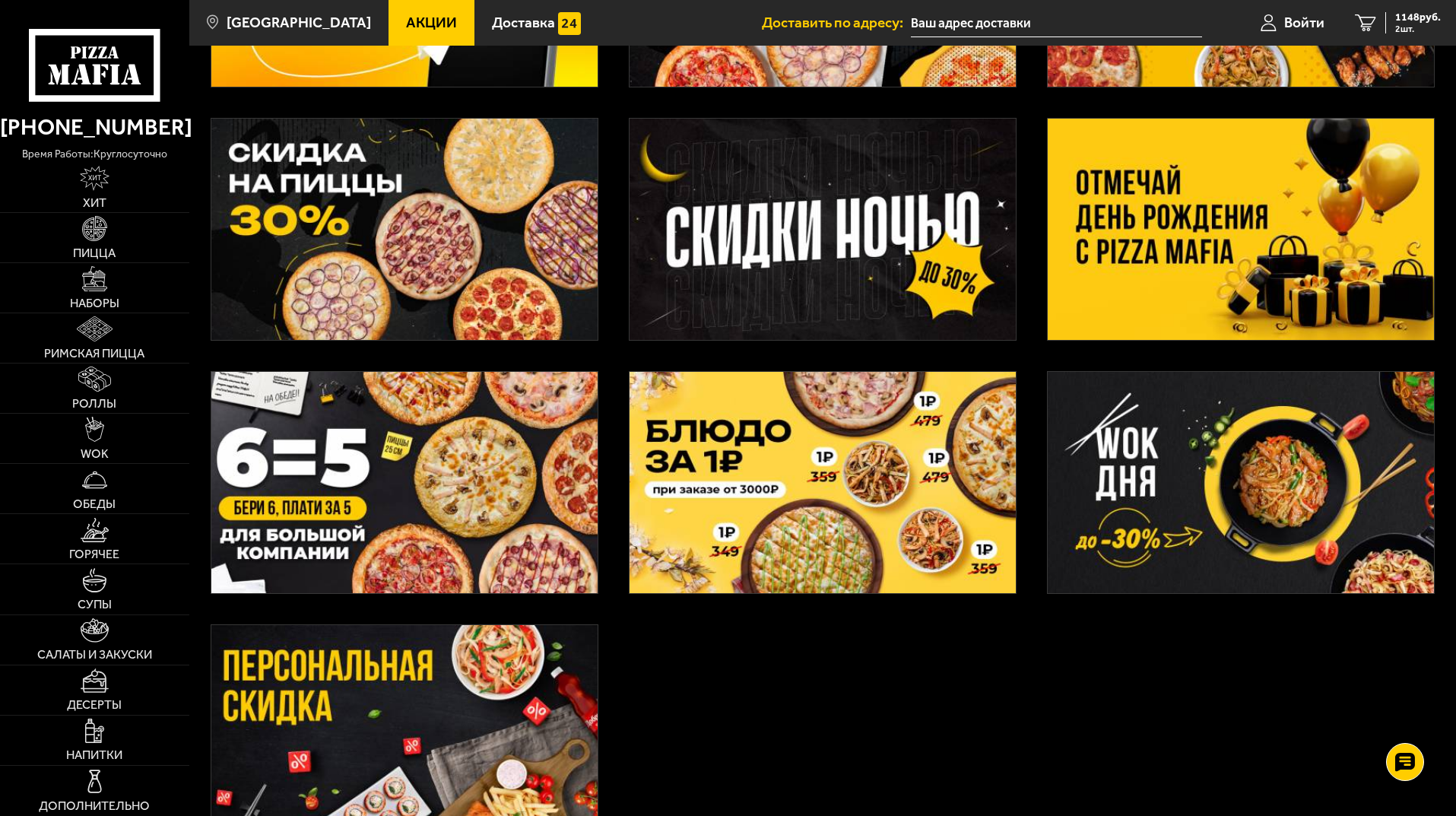
scroll to position [304, 0]
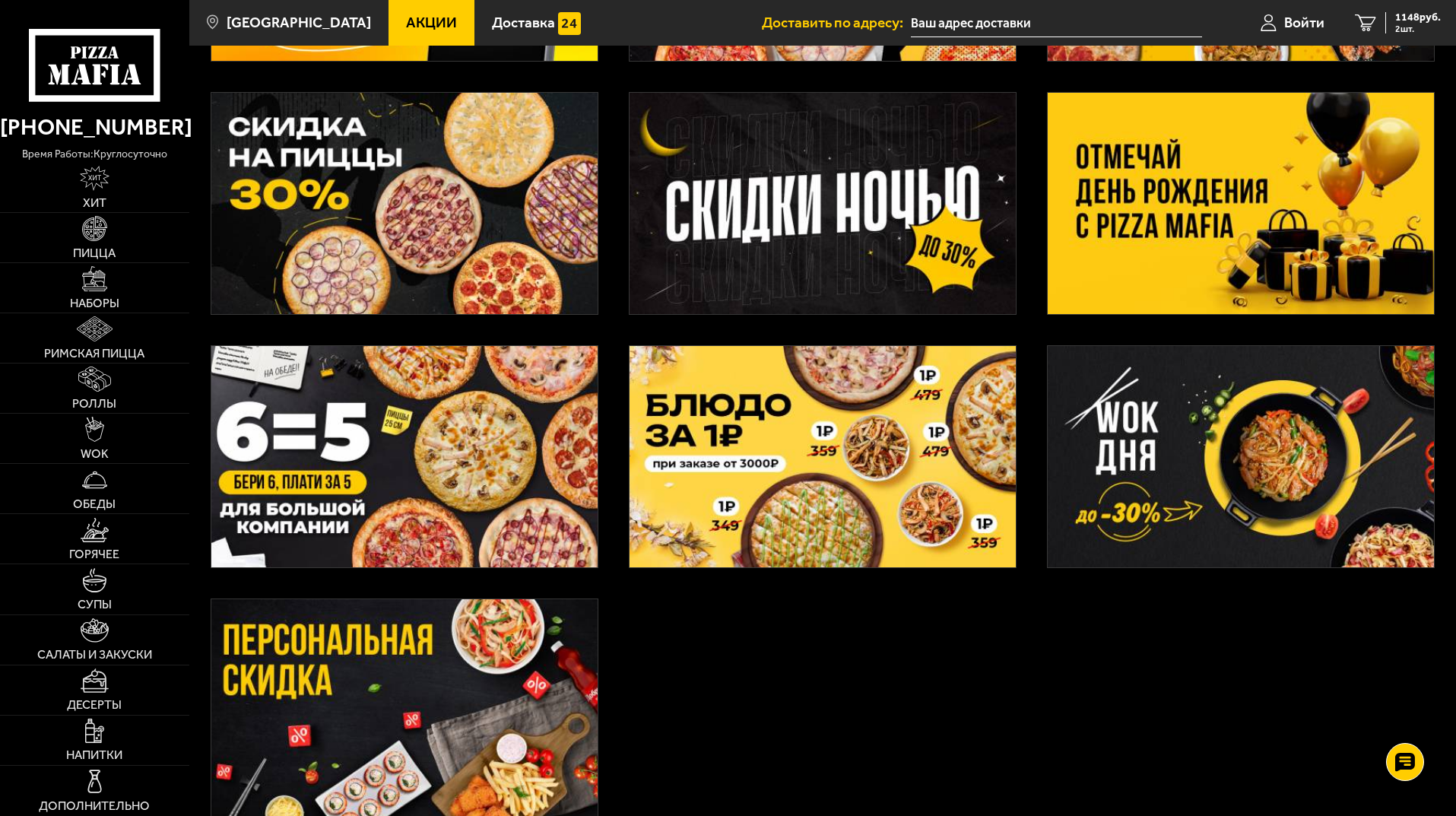
click at [520, 710] on img at bounding box center [404, 710] width 386 height 221
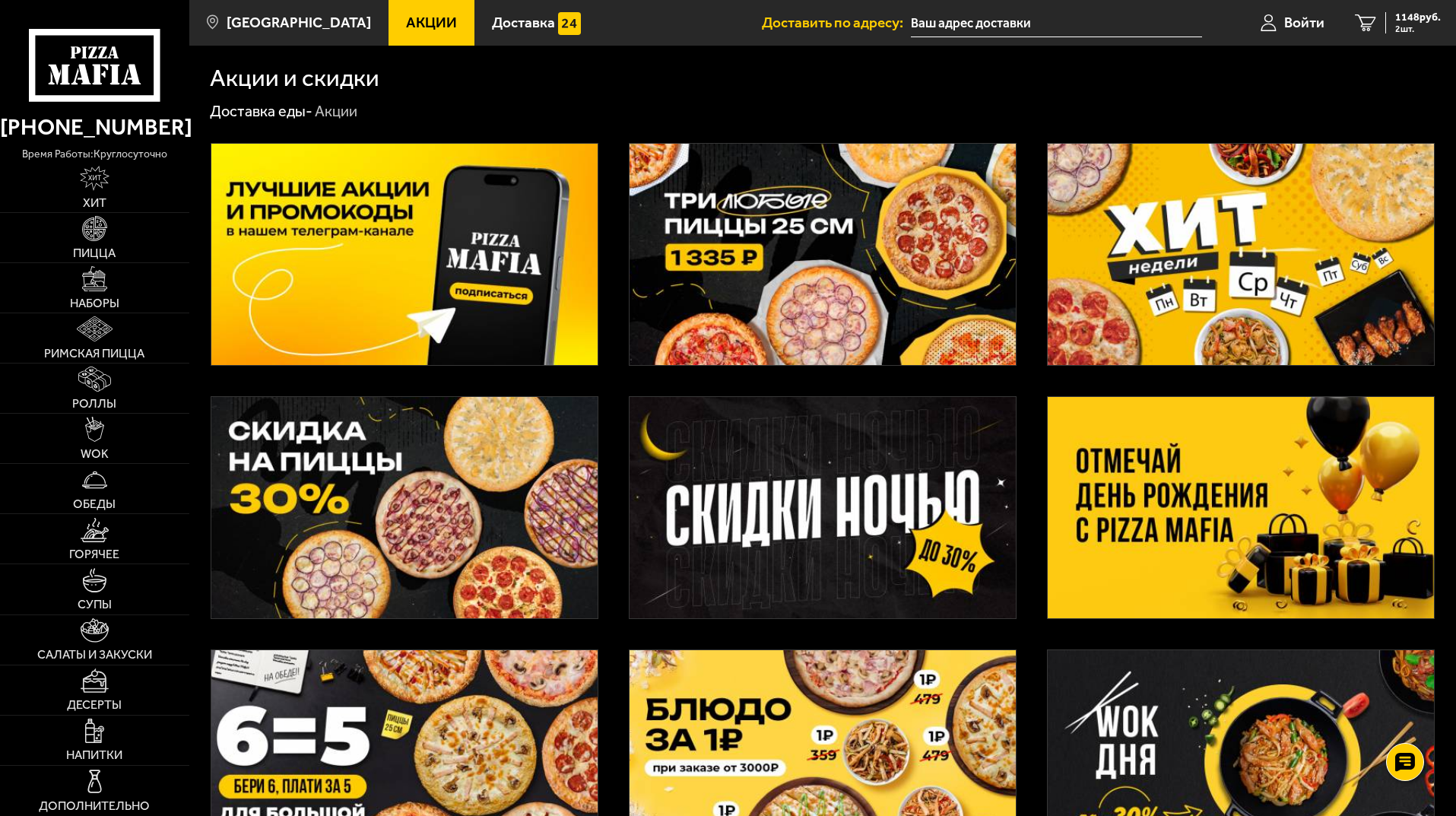
scroll to position [304, 0]
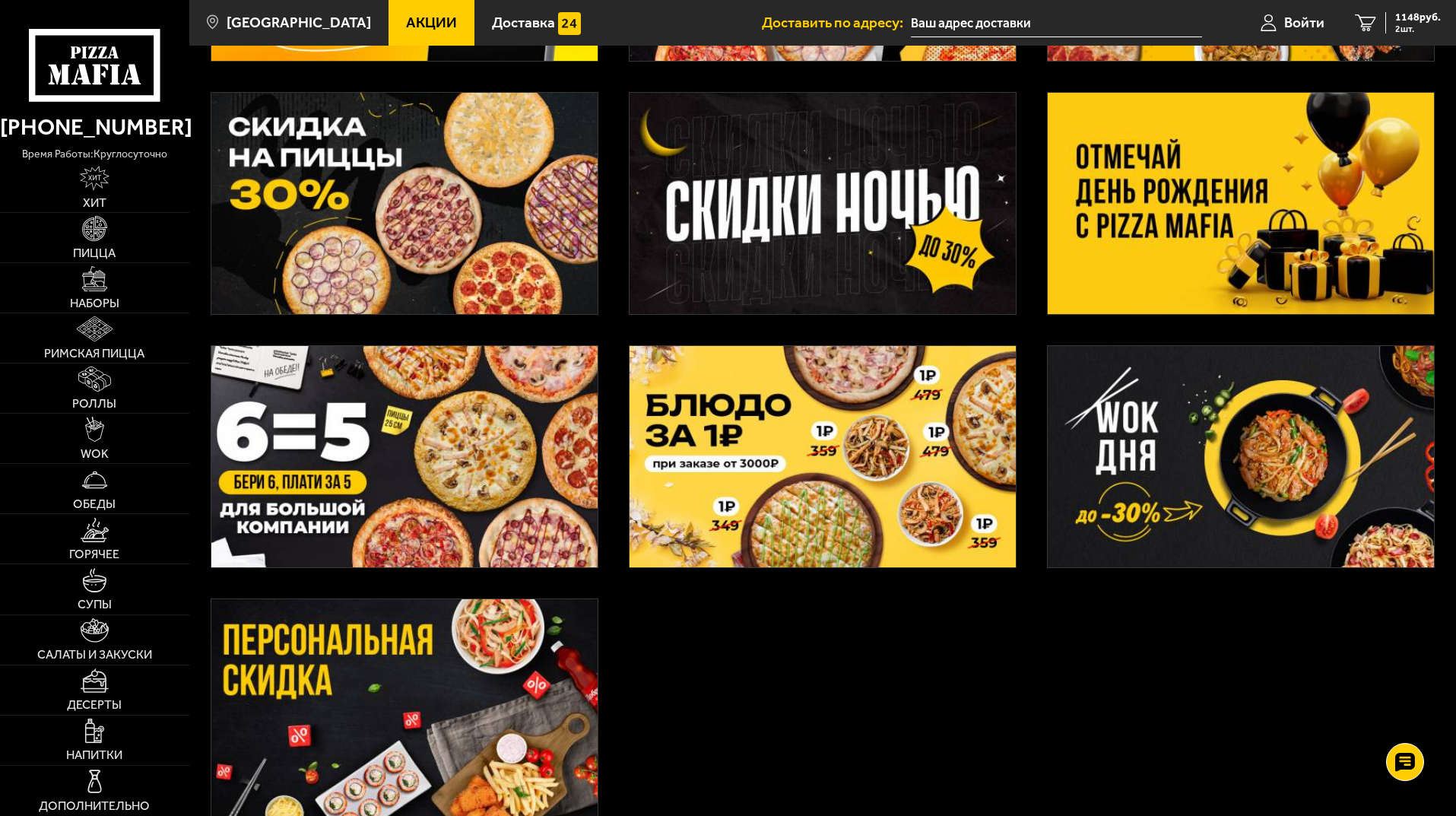
click at [366, 437] on img at bounding box center [404, 456] width 386 height 221
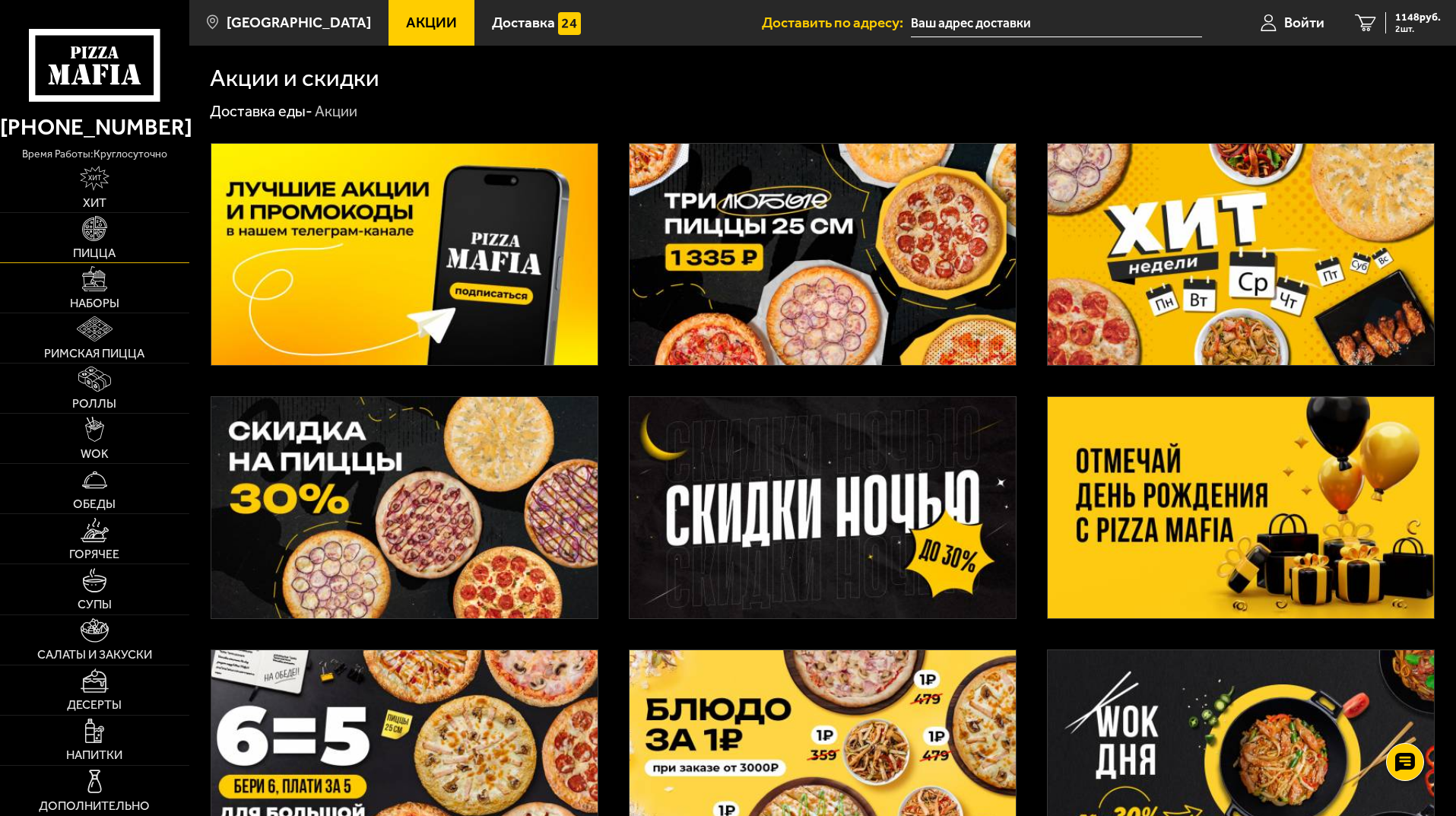
click at [108, 245] on link "Пицца" at bounding box center [94, 238] width 189 height 50
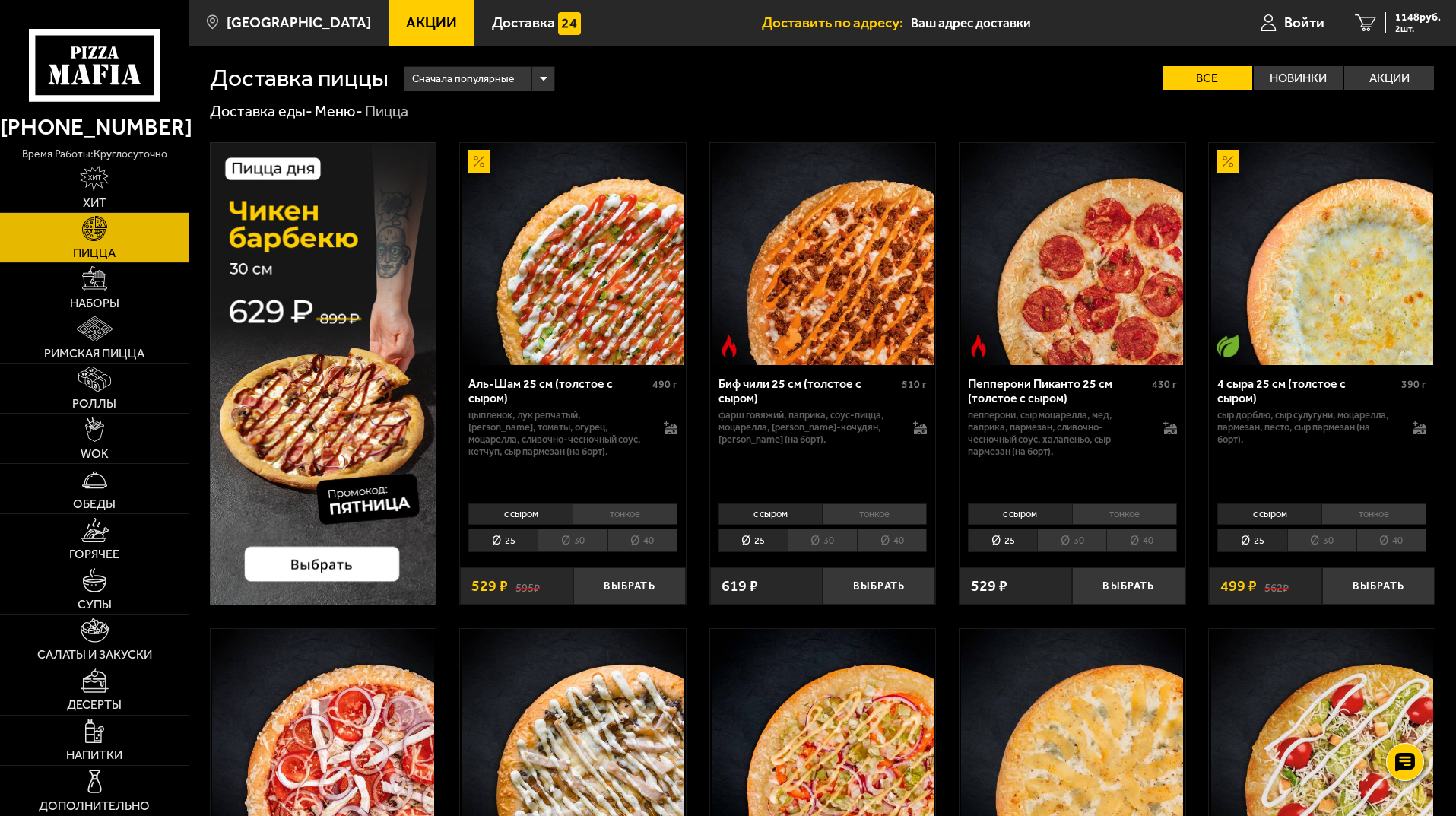
click at [421, 18] on span "Акции" at bounding box center [431, 22] width 51 height 15
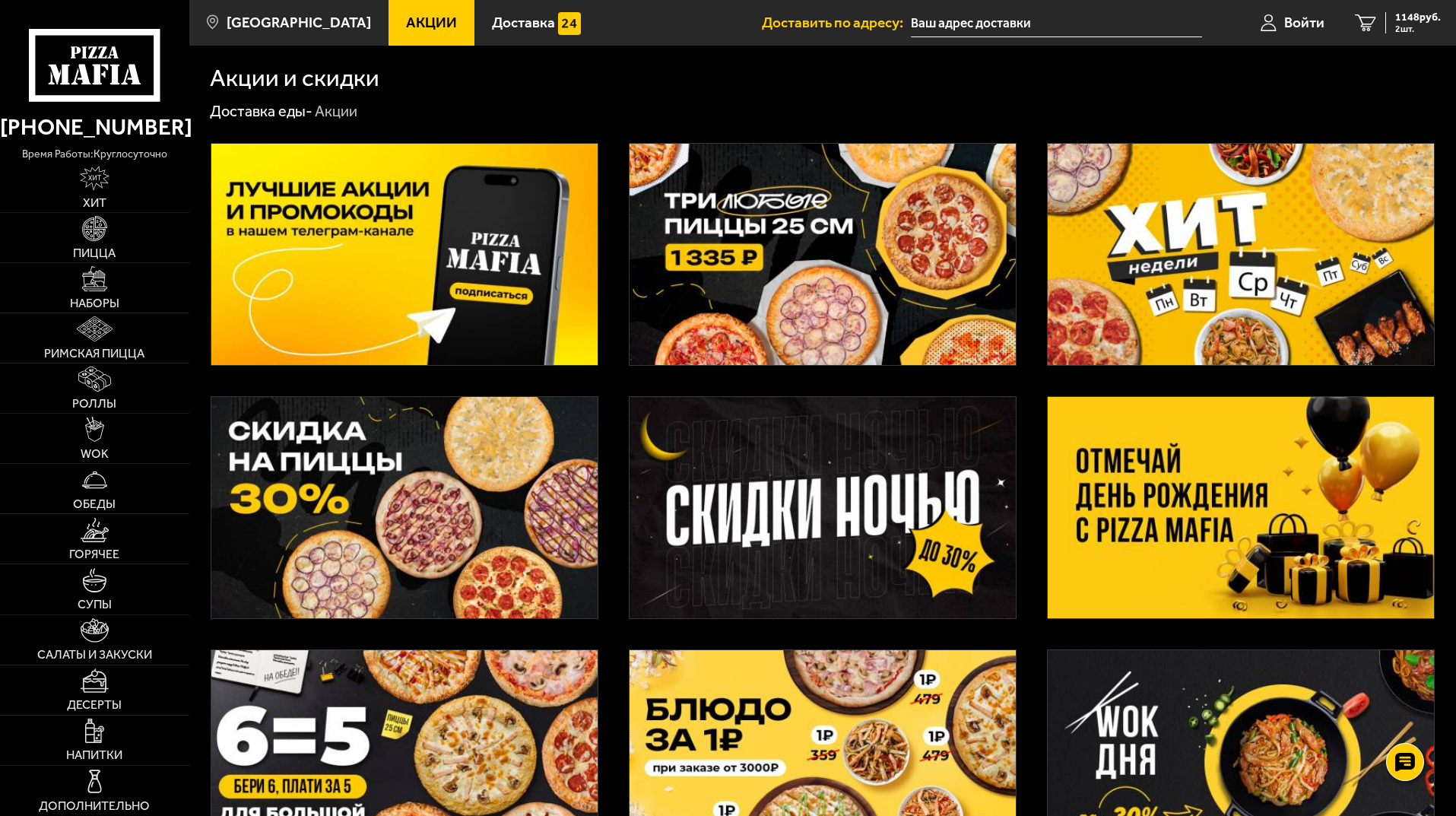
click at [89, 86] on icon at bounding box center [94, 65] width 131 height 72
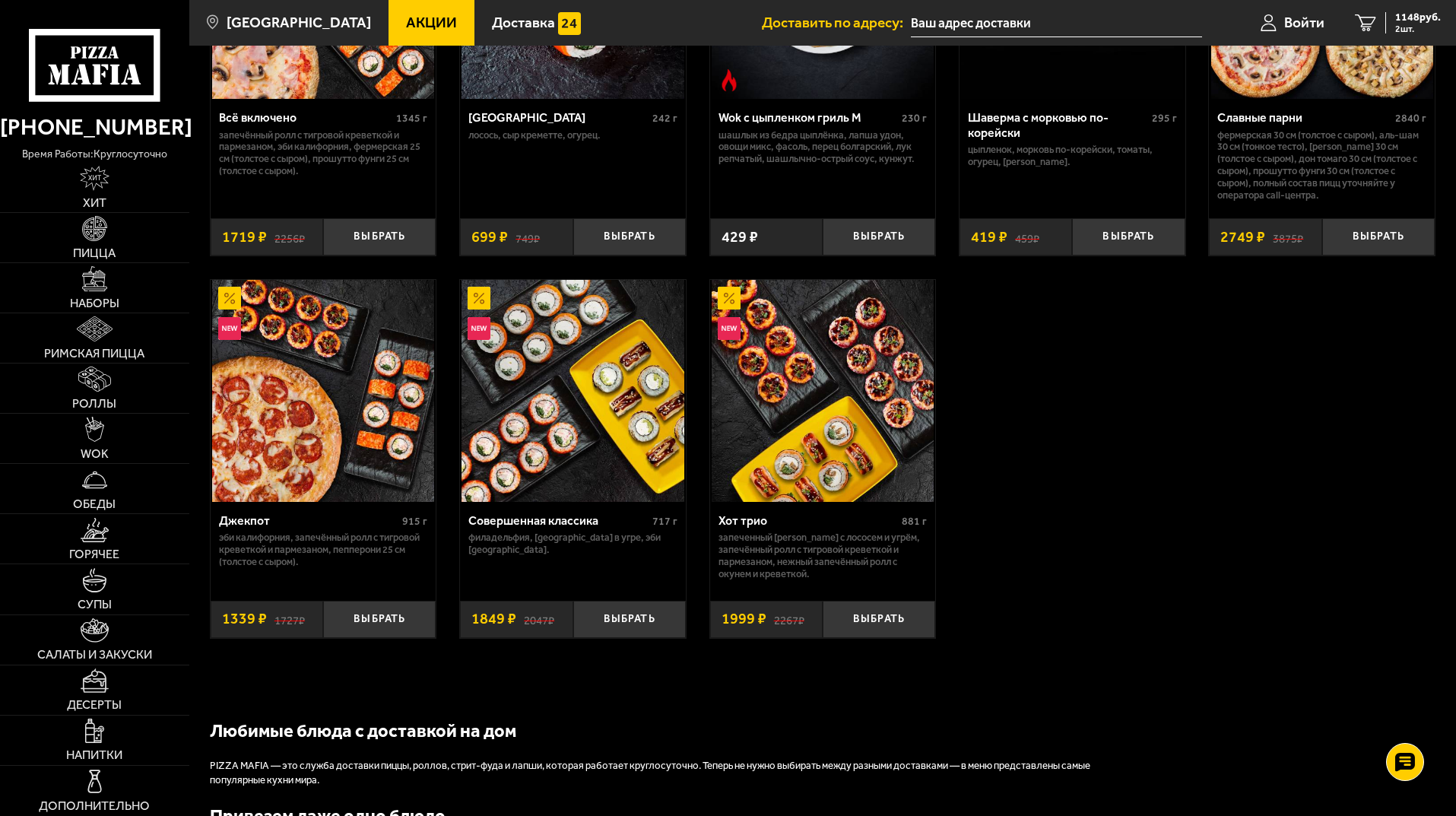
scroll to position [988, 0]
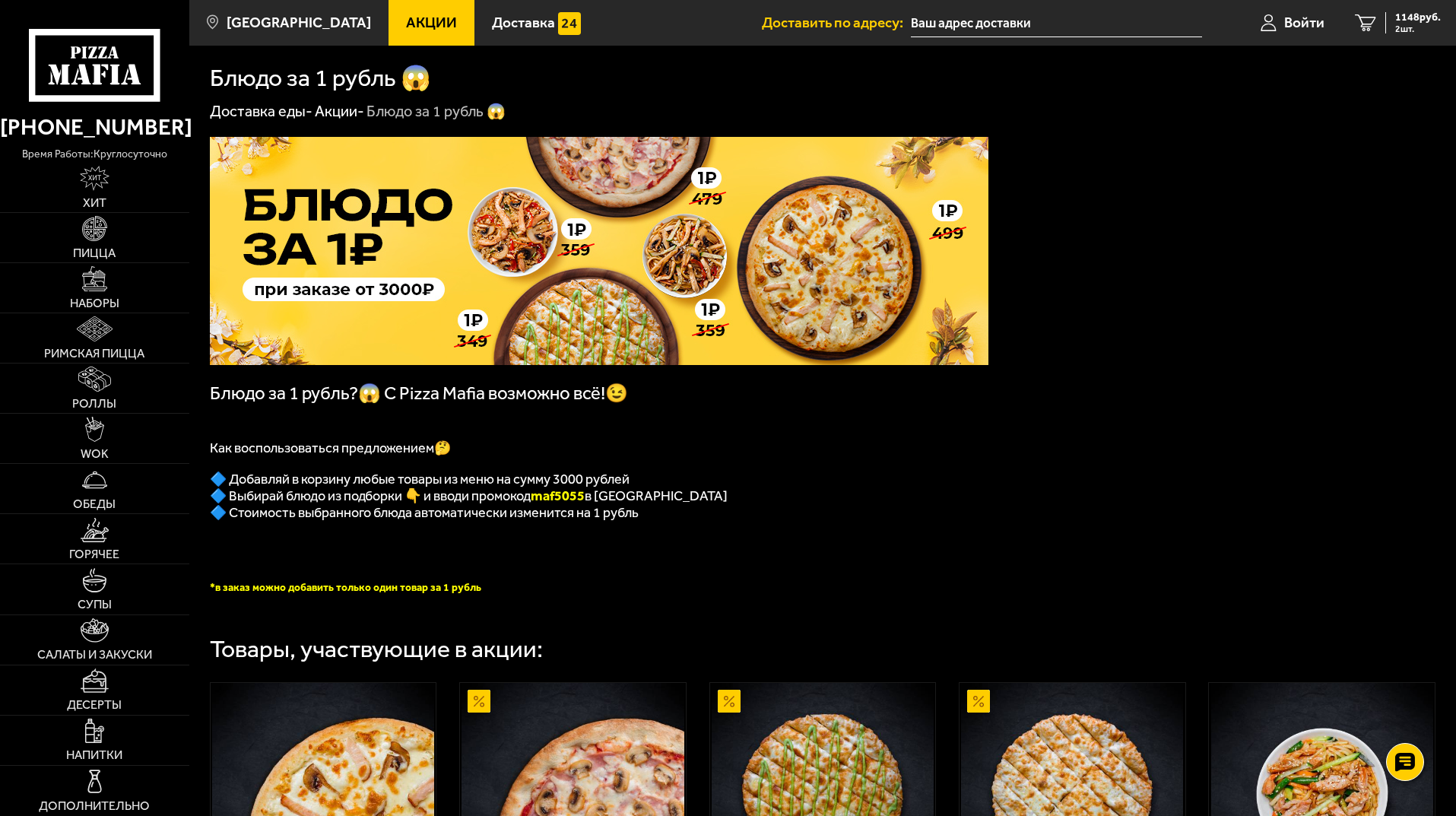
click at [105, 78] on icon at bounding box center [94, 65] width 131 height 72
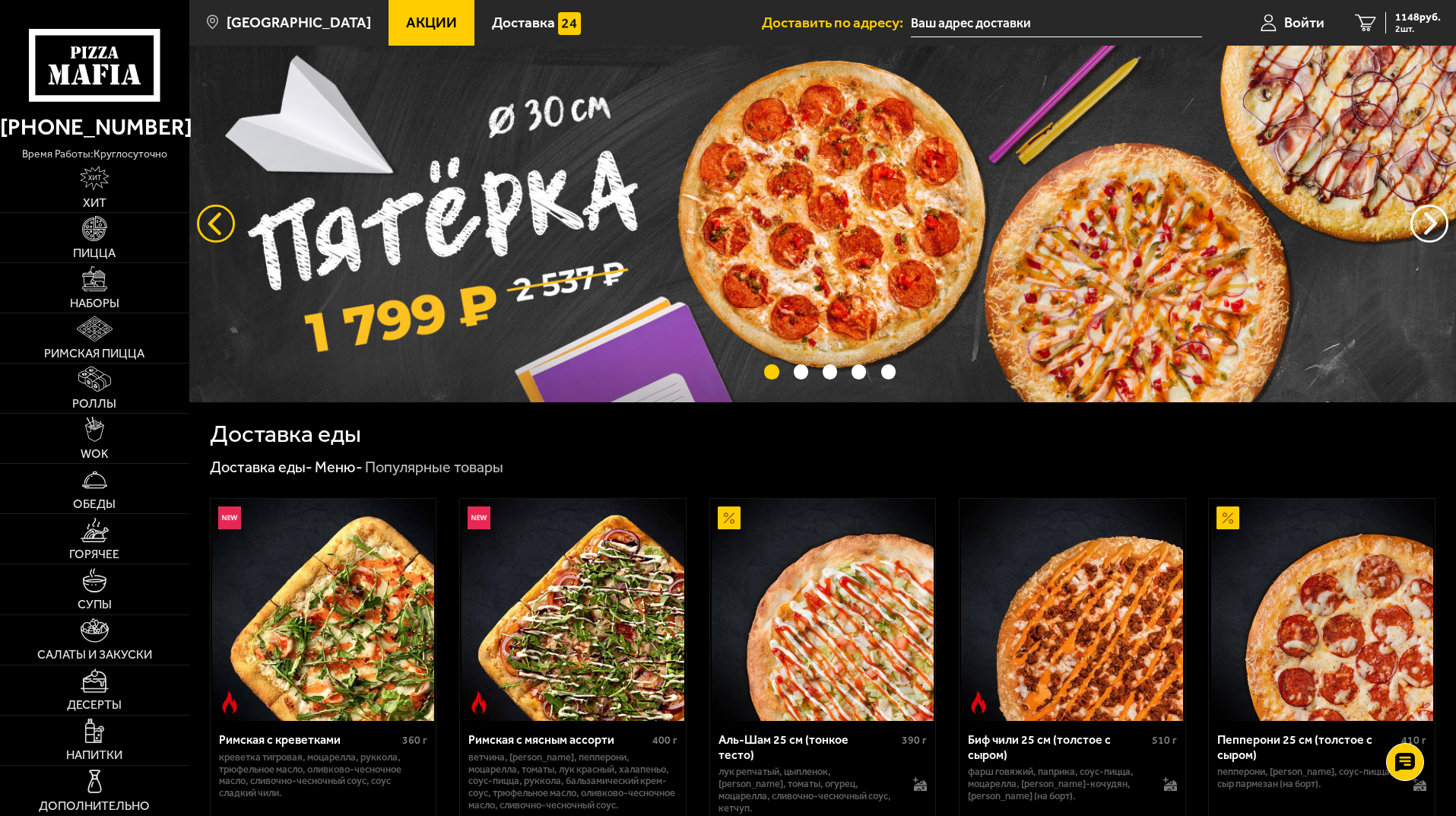
click at [214, 209] on button "следующий" at bounding box center [216, 223] width 38 height 38
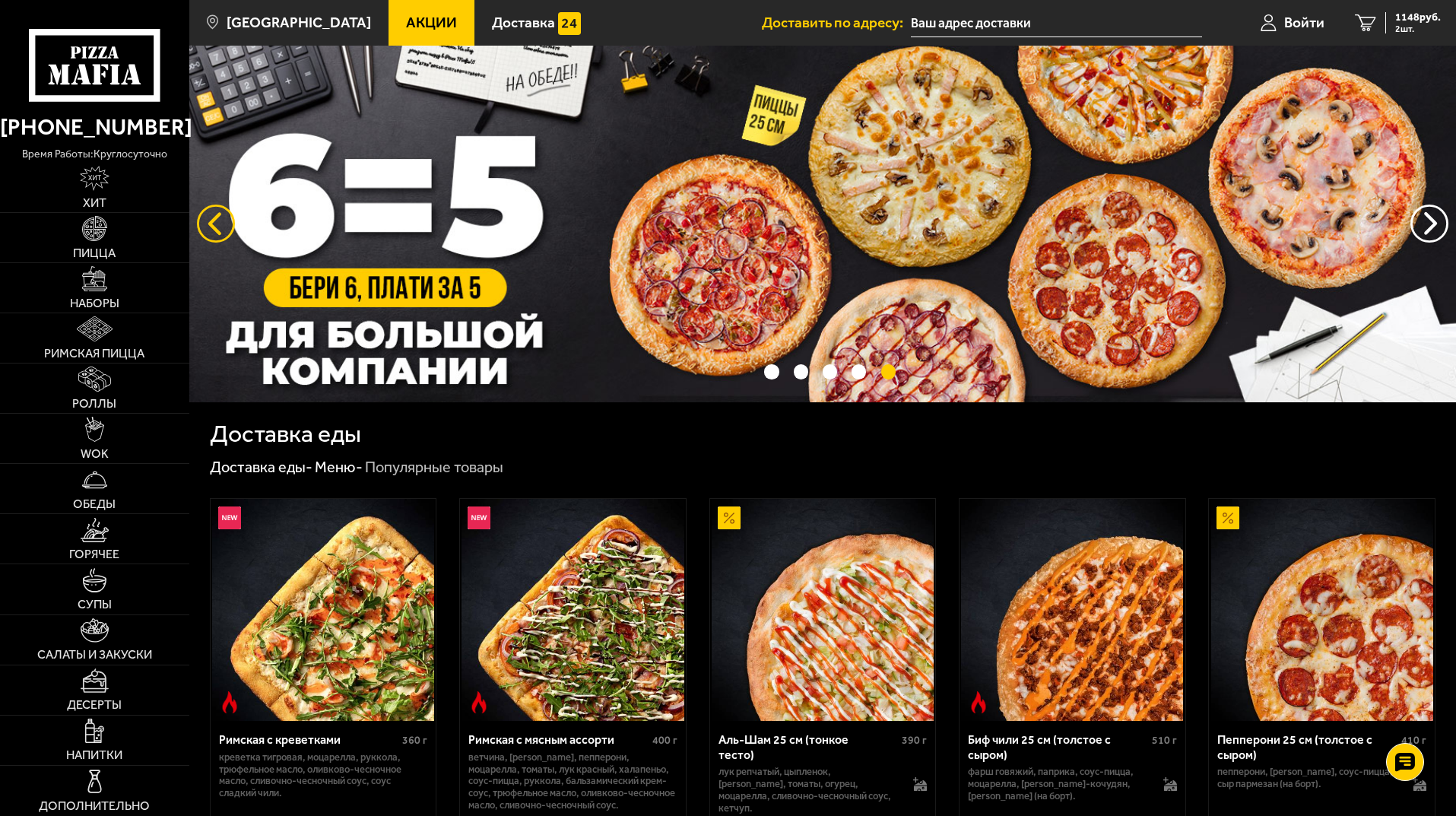
click at [214, 211] on button "следующий" at bounding box center [216, 223] width 38 height 38
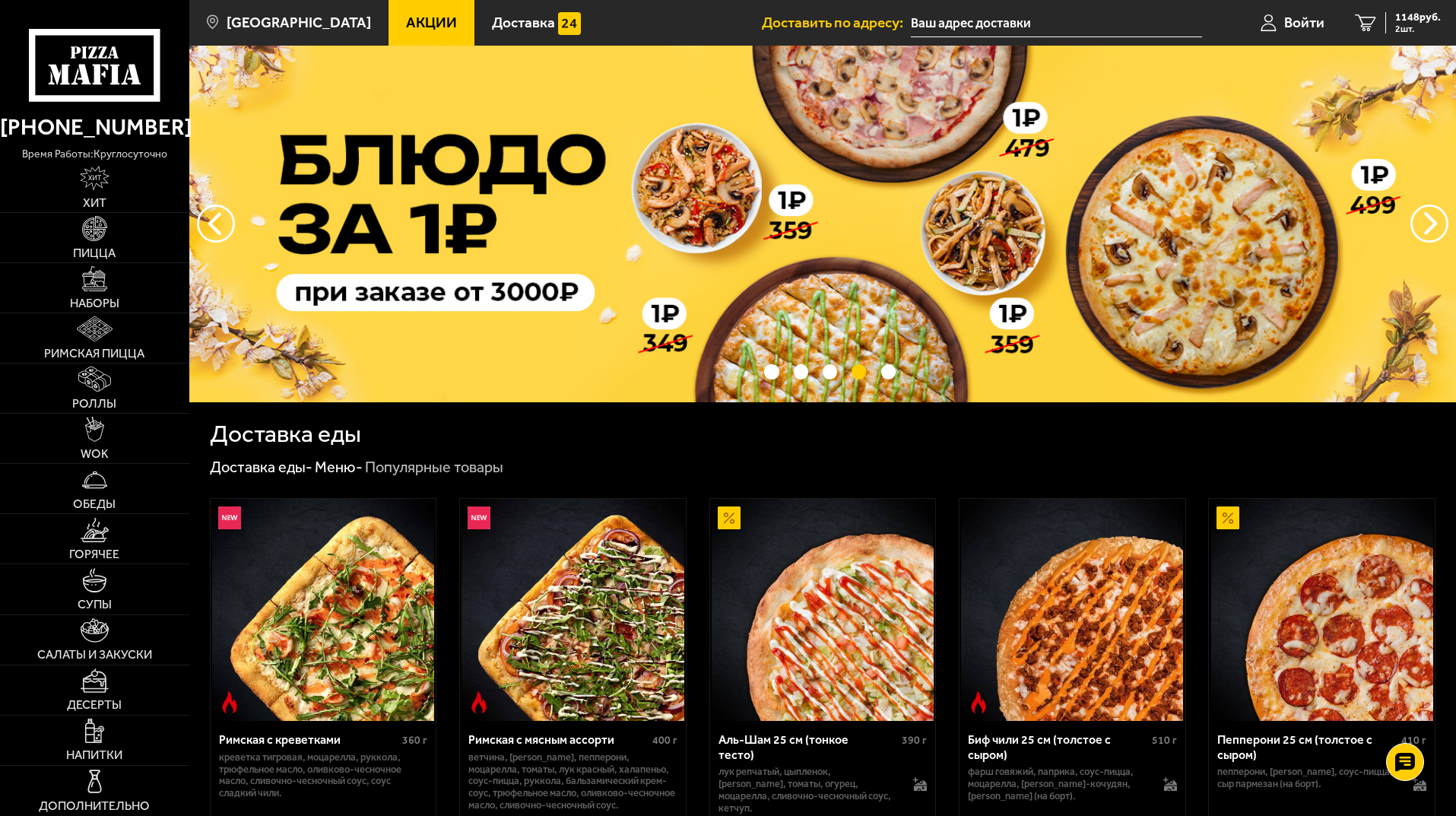
click at [389, 11] on link "Акции" at bounding box center [431, 22] width 86 height 45
